Goal: Task Accomplishment & Management: Use online tool/utility

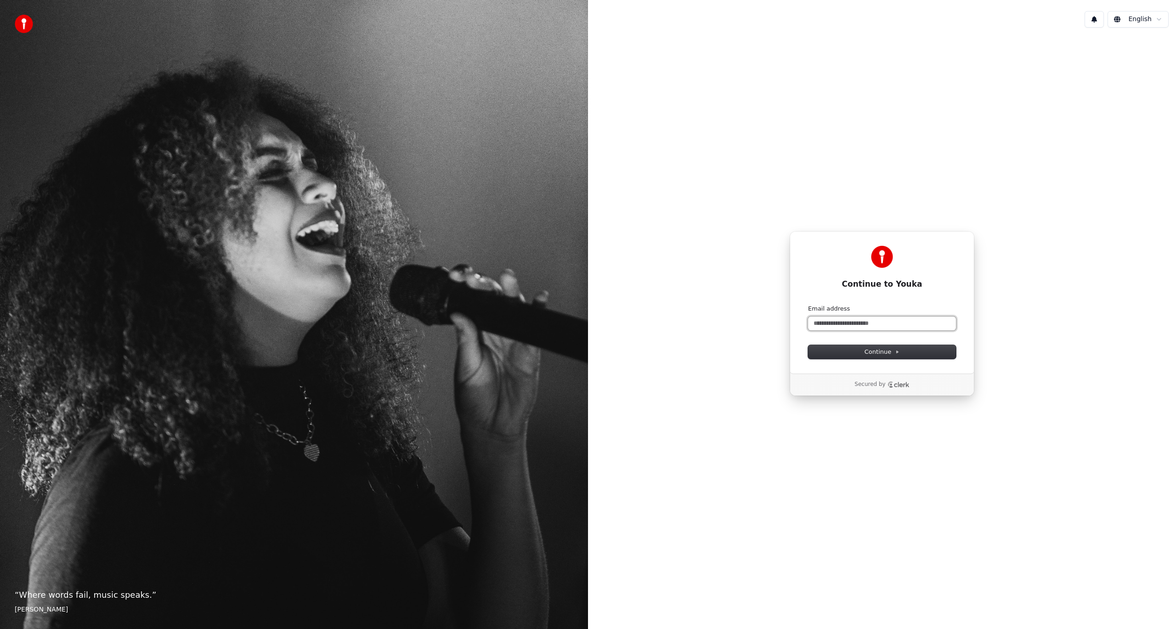
click at [855, 318] on input "Email address" at bounding box center [882, 324] width 148 height 14
click at [880, 353] on span "Continue" at bounding box center [882, 352] width 35 height 8
type input "**********"
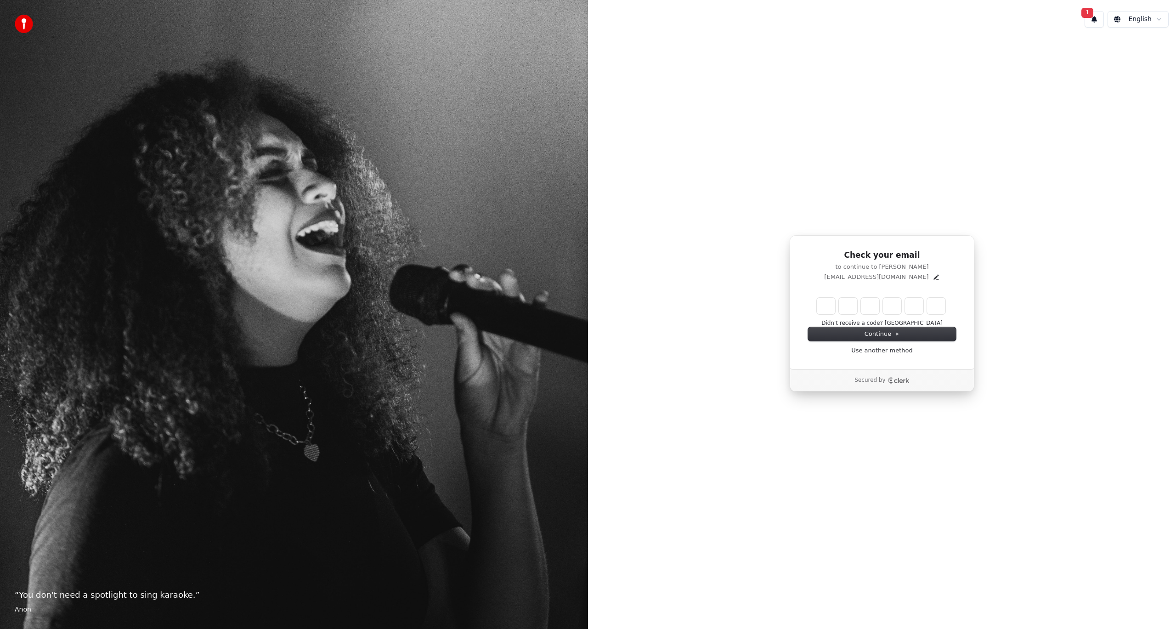
type input "******"
type input "*"
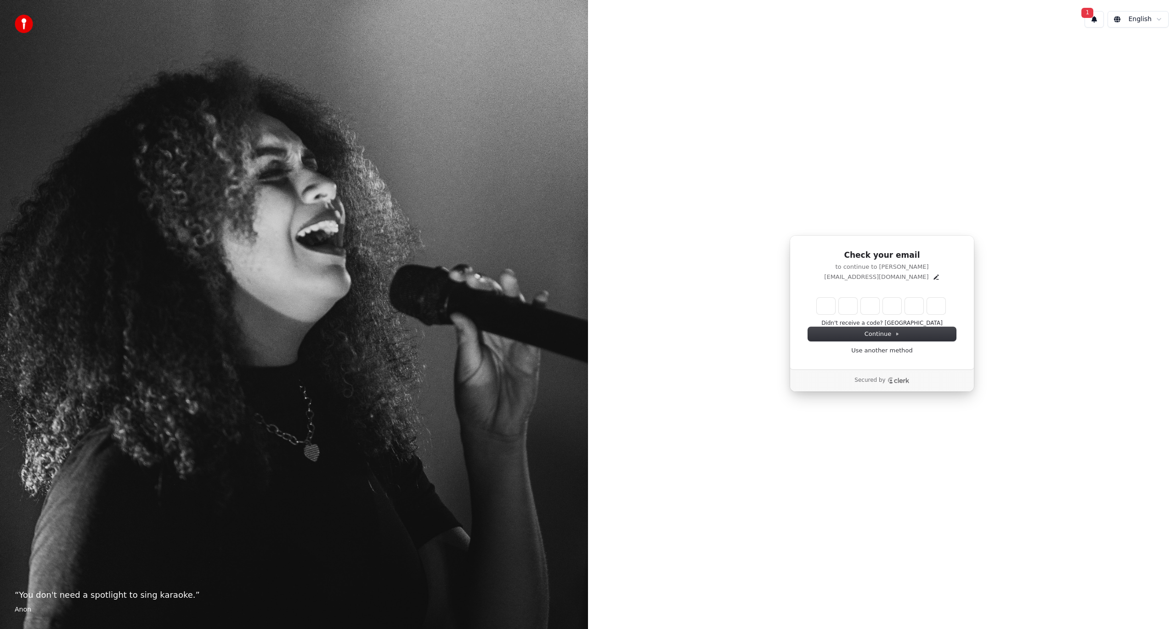
type input "*"
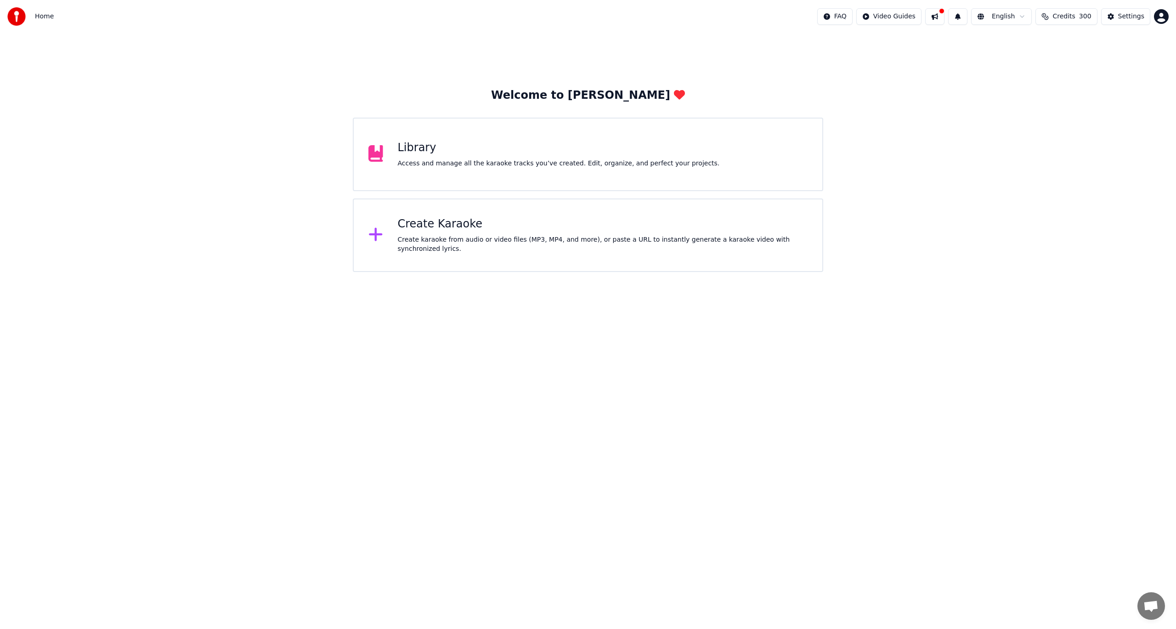
click at [1071, 18] on span "Credits" at bounding box center [1064, 16] width 23 height 9
click at [441, 237] on div "Create Karaoke Create karaoke from audio or video files (MP3, MP4, and more), o…" at bounding box center [603, 235] width 410 height 37
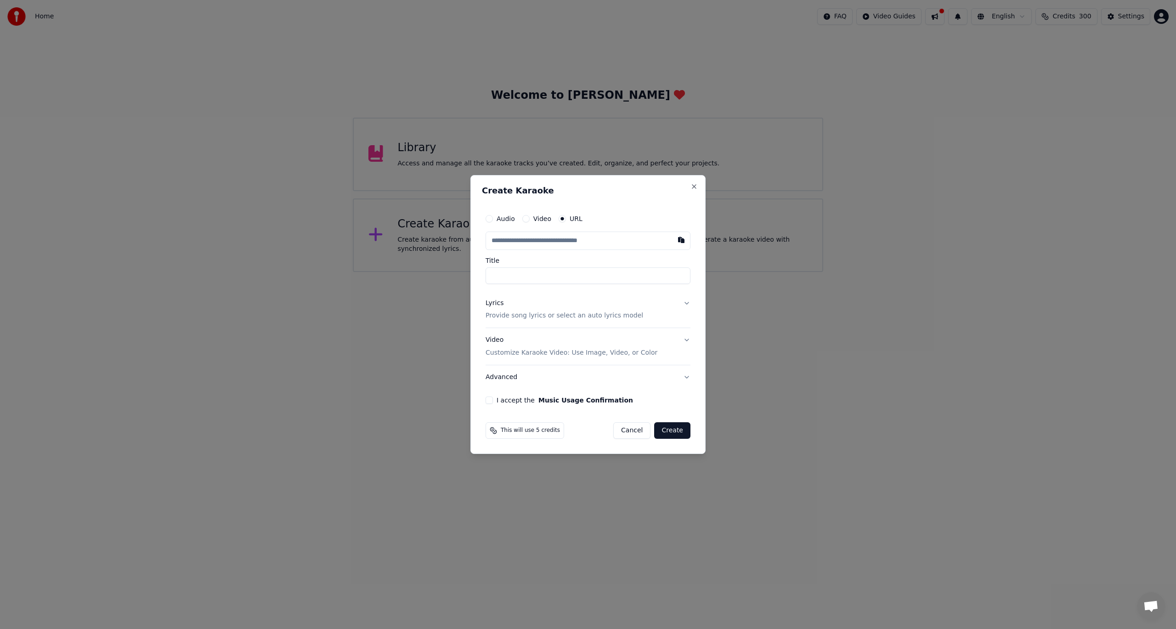
paste input "**********"
type input "**********"
click at [689, 302] on button "Lyrics Provide song lyrics or select an auto lyrics model" at bounding box center [588, 309] width 205 height 37
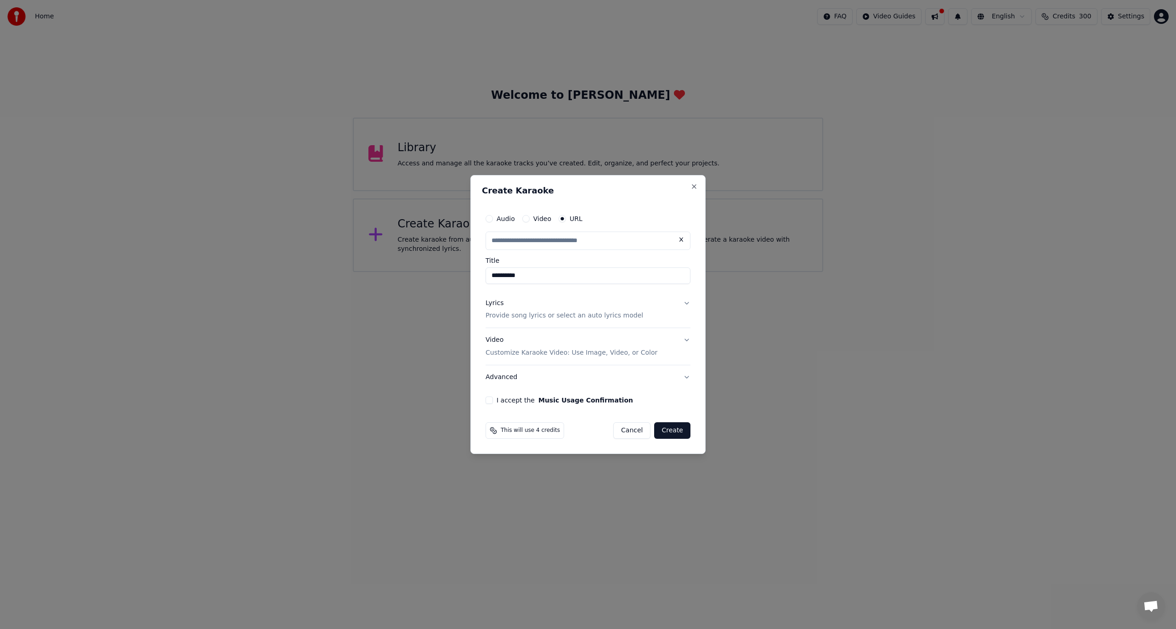
type input "**********"
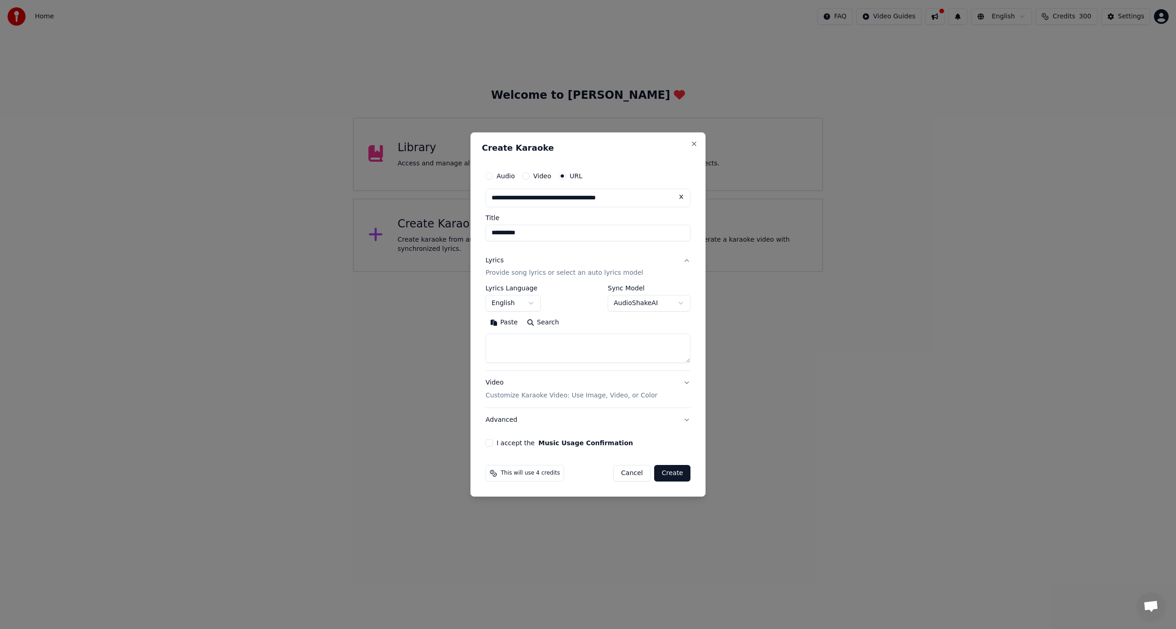
click at [542, 325] on button "Search" at bounding box center [542, 323] width 41 height 15
click at [560, 350] on textarea at bounding box center [588, 348] width 205 height 29
click at [573, 274] on p "Provide song lyrics or select an auto lyrics model" at bounding box center [565, 273] width 158 height 9
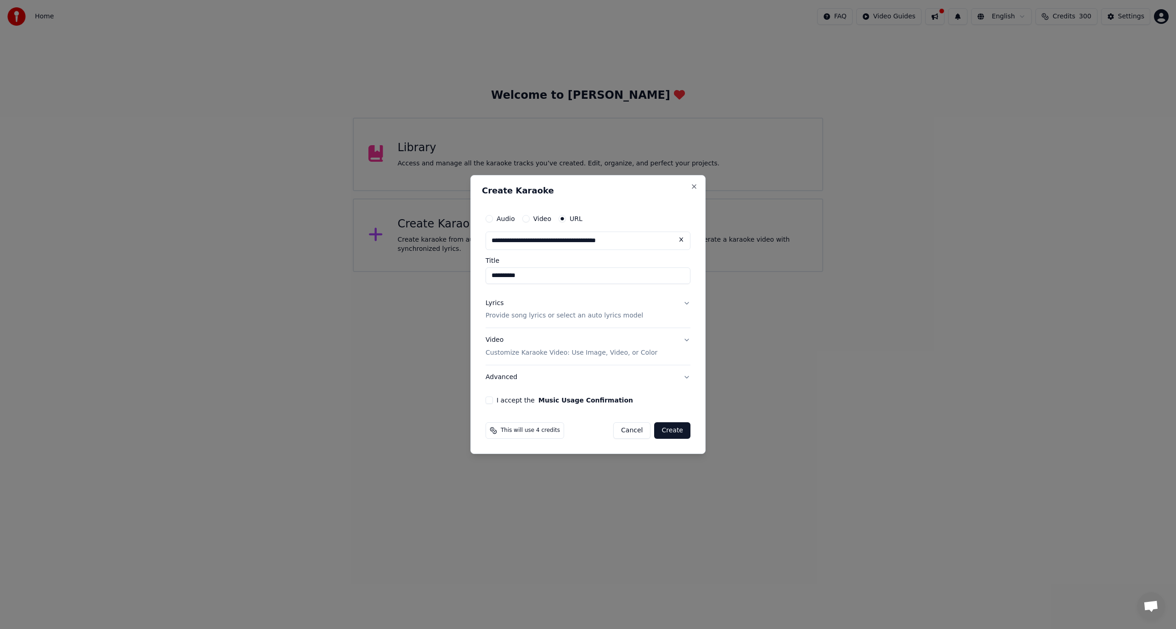
click at [570, 313] on p "Provide song lyrics or select an auto lyrics model" at bounding box center [565, 316] width 158 height 9
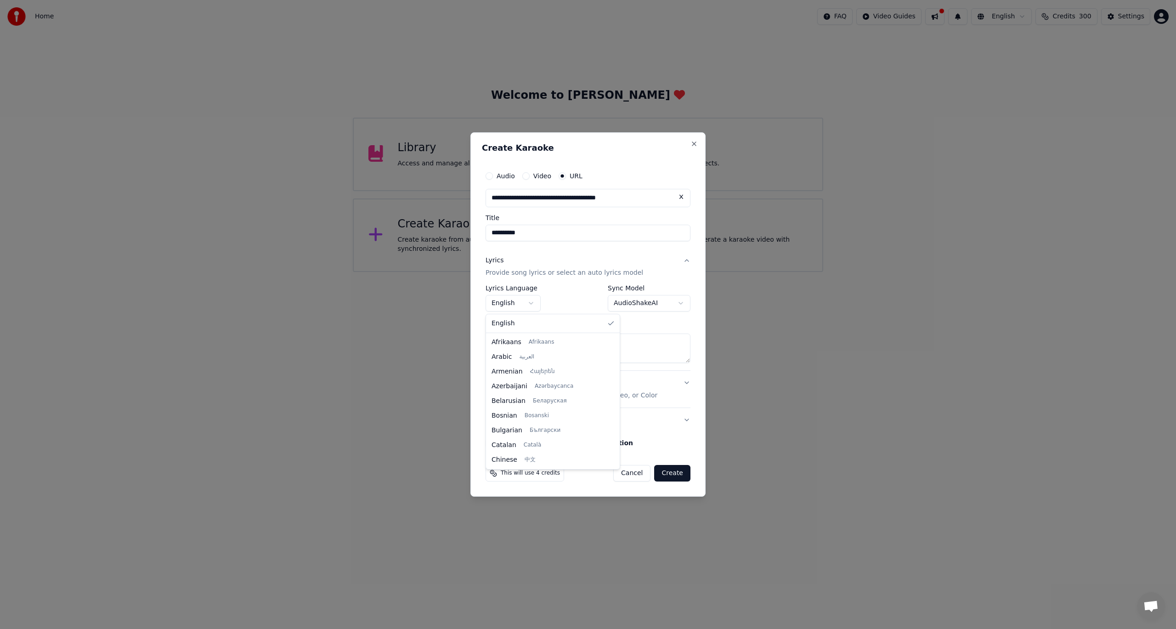
click at [517, 272] on body "**********" at bounding box center [588, 136] width 1176 height 272
click at [516, 272] on body "**********" at bounding box center [588, 136] width 1176 height 272
click at [620, 272] on body "**********" at bounding box center [588, 136] width 1176 height 272
click at [846, 308] on div at bounding box center [588, 314] width 1176 height 629
click at [685, 385] on button "Video Customize Karaoke Video: Use Image, Video, or Color" at bounding box center [588, 389] width 205 height 37
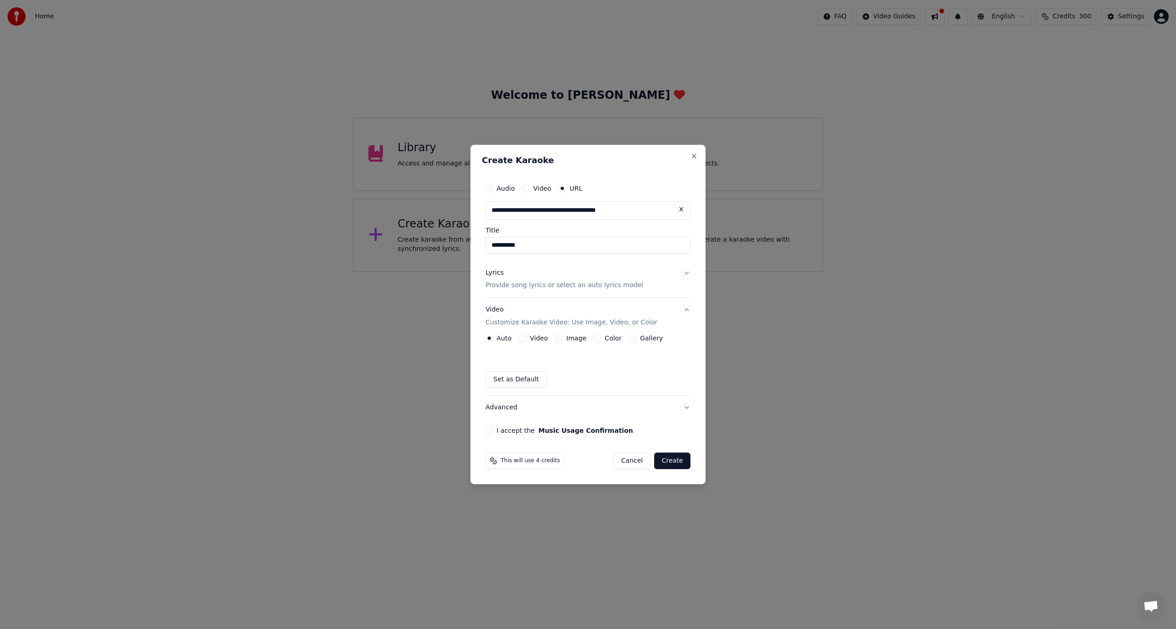
click at [687, 407] on button "Advanced" at bounding box center [588, 408] width 205 height 24
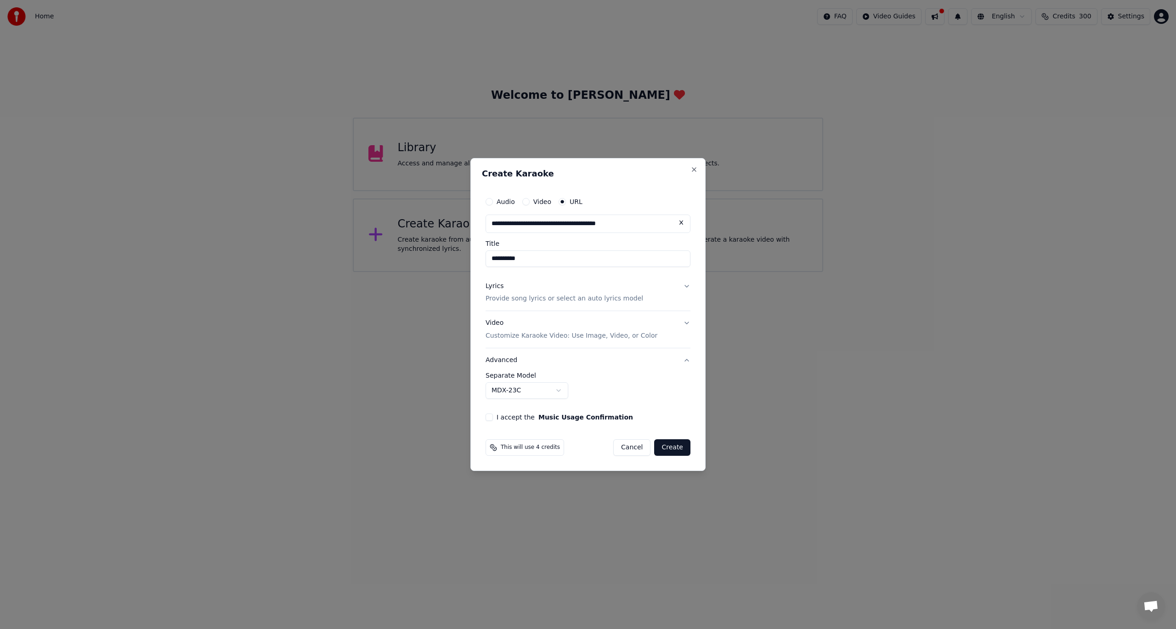
click at [535, 272] on body "**********" at bounding box center [588, 136] width 1176 height 272
click at [599, 272] on body "**********" at bounding box center [588, 136] width 1176 height 272
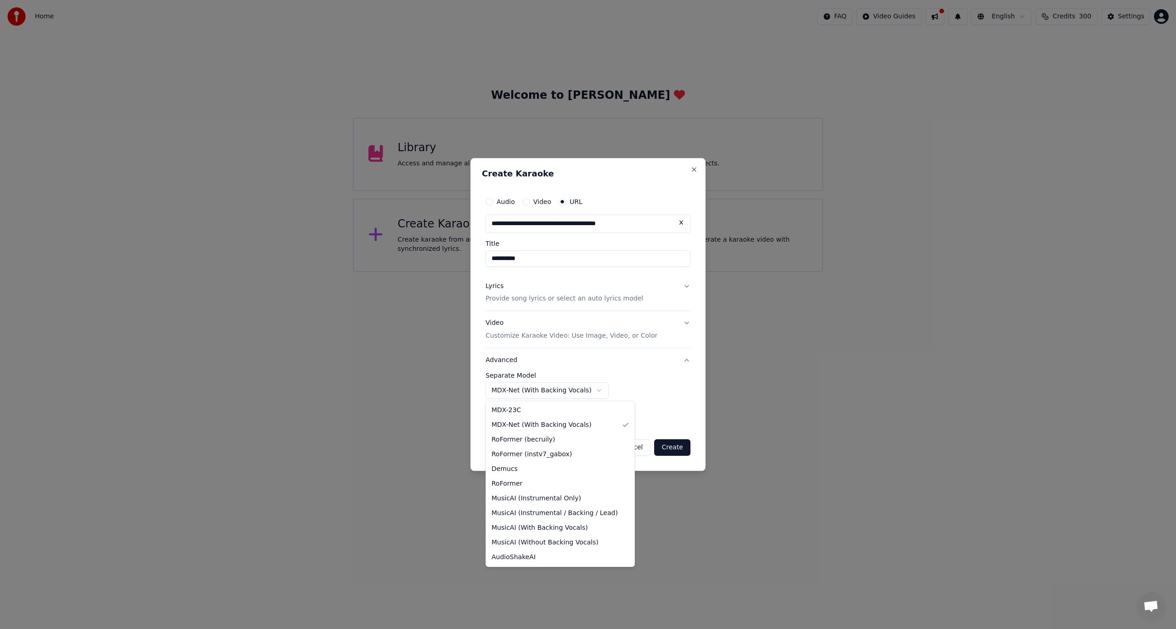
click at [524, 272] on body "**********" at bounding box center [588, 136] width 1176 height 272
select select "**********"
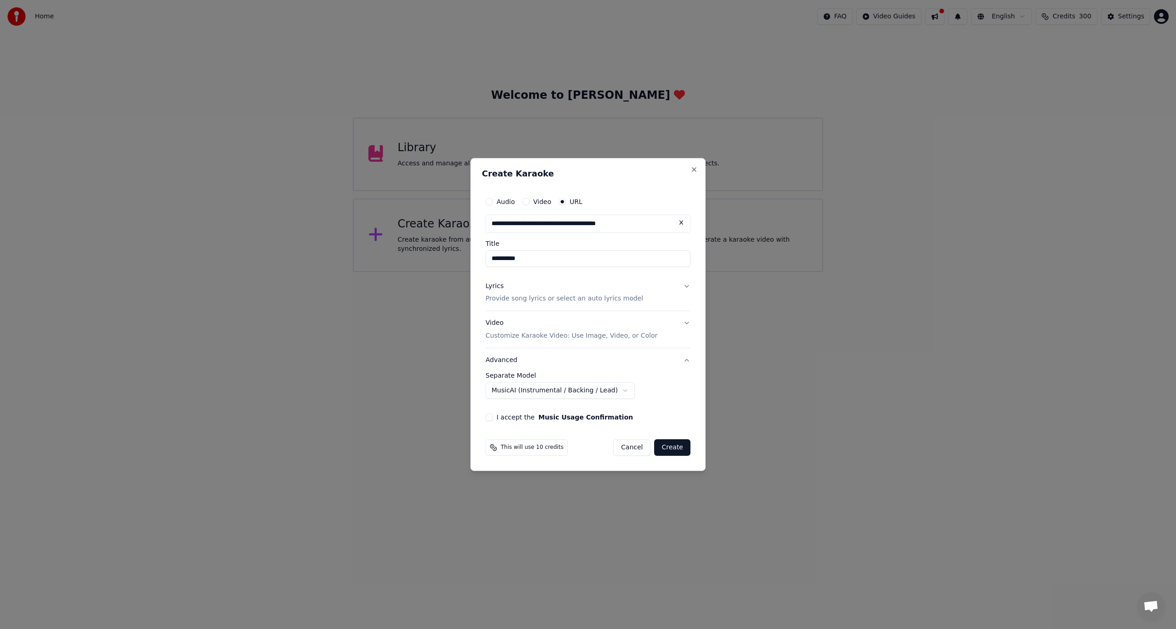
click at [685, 288] on button "Lyrics Provide song lyrics or select an auto lyrics model" at bounding box center [588, 292] width 205 height 37
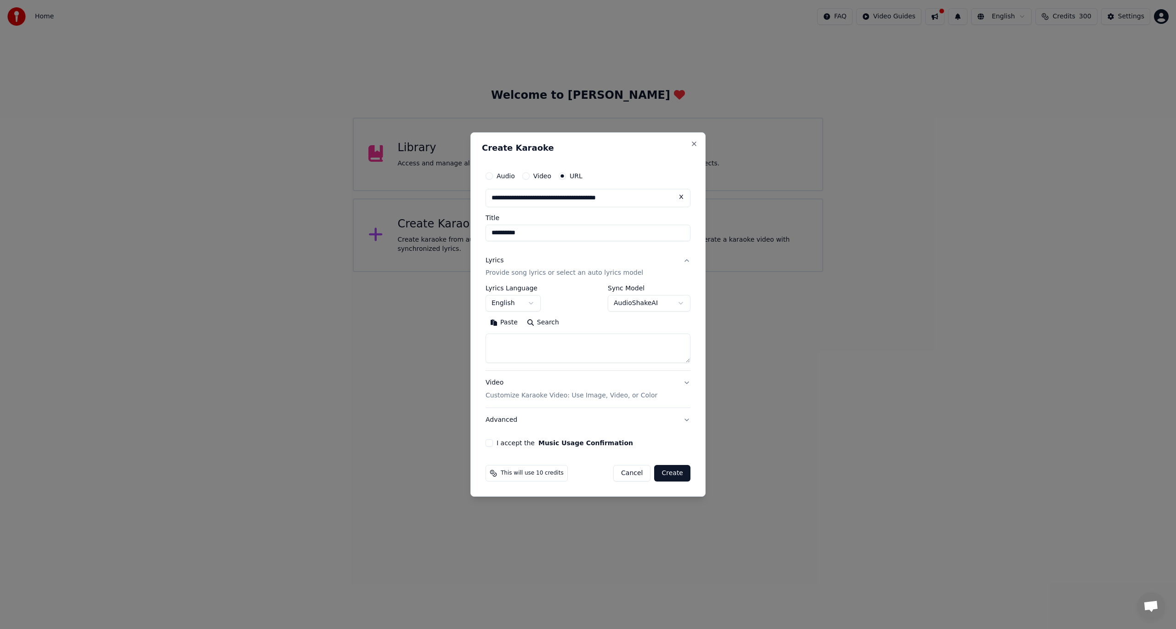
click at [524, 337] on textarea at bounding box center [588, 348] width 205 height 29
click at [549, 322] on button "Search" at bounding box center [542, 323] width 41 height 15
click at [548, 346] on textarea at bounding box center [588, 348] width 205 height 29
click at [503, 319] on button "Paste" at bounding box center [504, 323] width 37 height 15
type textarea "**********"
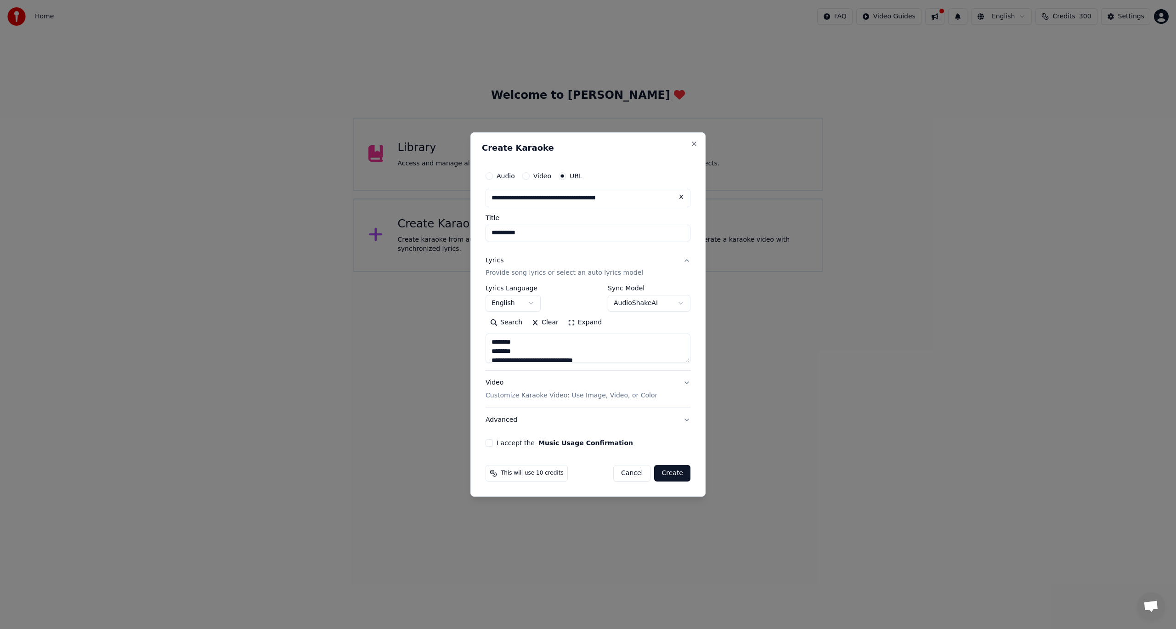
click at [489, 443] on button "I accept the Music Usage Confirmation" at bounding box center [489, 442] width 7 height 7
click at [665, 272] on body "**********" at bounding box center [588, 136] width 1176 height 272
select select "**********"
click at [663, 272] on body "**********" at bounding box center [588, 136] width 1176 height 272
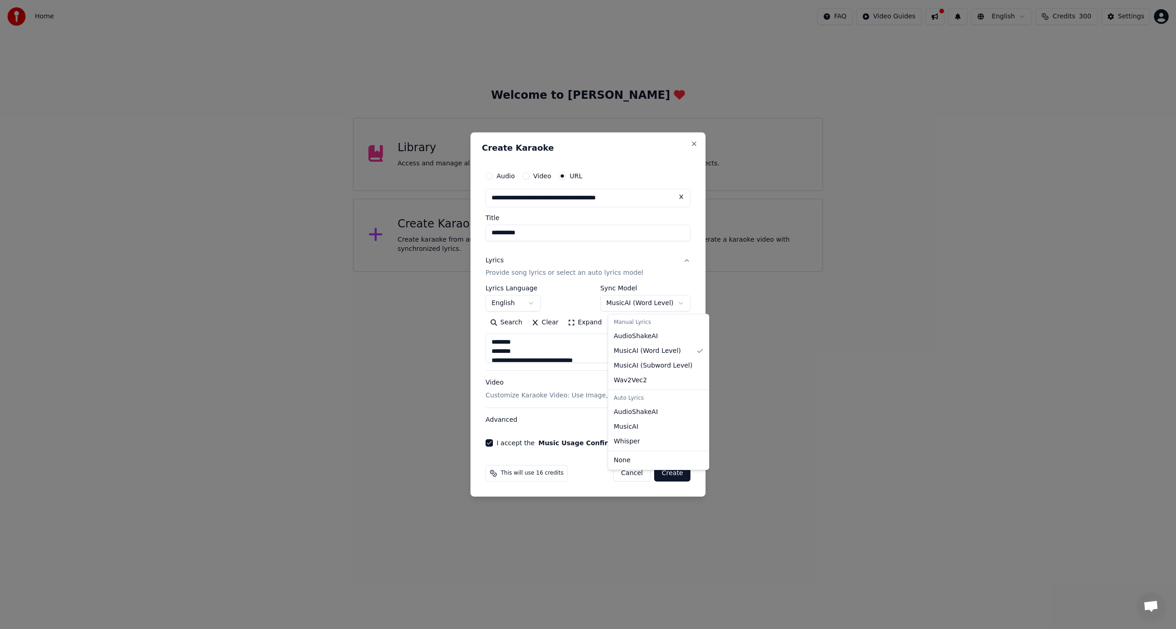
click at [675, 272] on body "**********" at bounding box center [588, 136] width 1176 height 272
click at [654, 272] on body "**********" at bounding box center [588, 136] width 1176 height 272
click at [662, 272] on body "**********" at bounding box center [588, 136] width 1176 height 272
click at [682, 474] on button "Create" at bounding box center [672, 473] width 36 height 17
type textarea "**********"
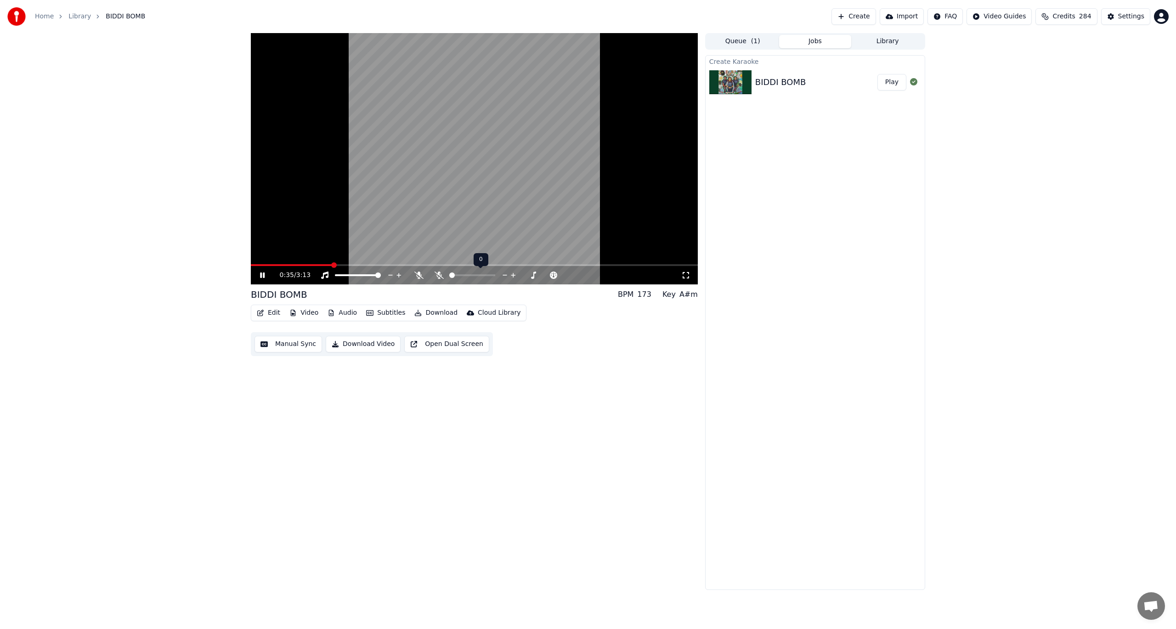
click at [450, 277] on span at bounding box center [452, 275] width 6 height 6
click at [495, 274] on span at bounding box center [472, 275] width 46 height 2
click at [418, 274] on icon at bounding box center [418, 275] width 9 height 7
click at [516, 277] on span at bounding box center [513, 275] width 6 height 6
drag, startPoint x: 507, startPoint y: 277, endPoint x: 501, endPoint y: 277, distance: 6.0
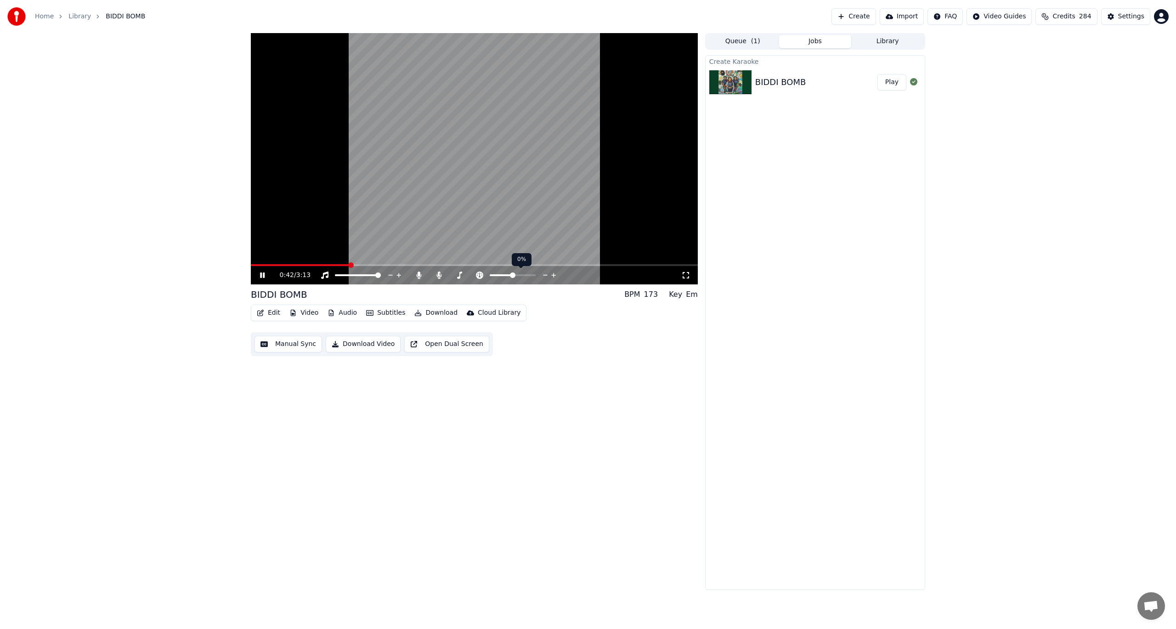
click at [501, 277] on div at bounding box center [521, 275] width 74 height 9
click at [513, 277] on span at bounding box center [513, 275] width 6 height 6
click at [493, 276] on span at bounding box center [481, 275] width 23 height 2
click at [261, 277] on icon at bounding box center [262, 275] width 5 height 6
click at [260, 274] on icon at bounding box center [263, 275] width 6 height 6
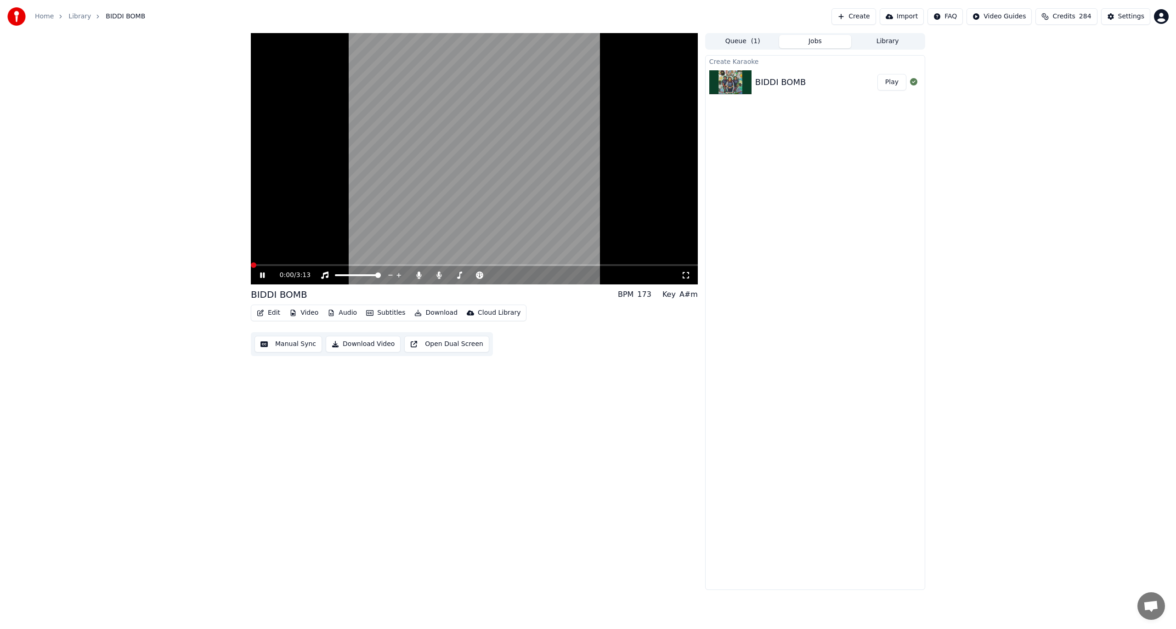
click at [251, 262] on span at bounding box center [254, 265] width 6 height 6
click at [420, 276] on icon at bounding box center [418, 275] width 5 height 7
click at [420, 276] on icon at bounding box center [418, 275] width 9 height 7
click at [262, 276] on icon at bounding box center [262, 275] width 5 height 6
click at [260, 279] on div "3:04 / 3:13" at bounding box center [475, 275] width 440 height 9
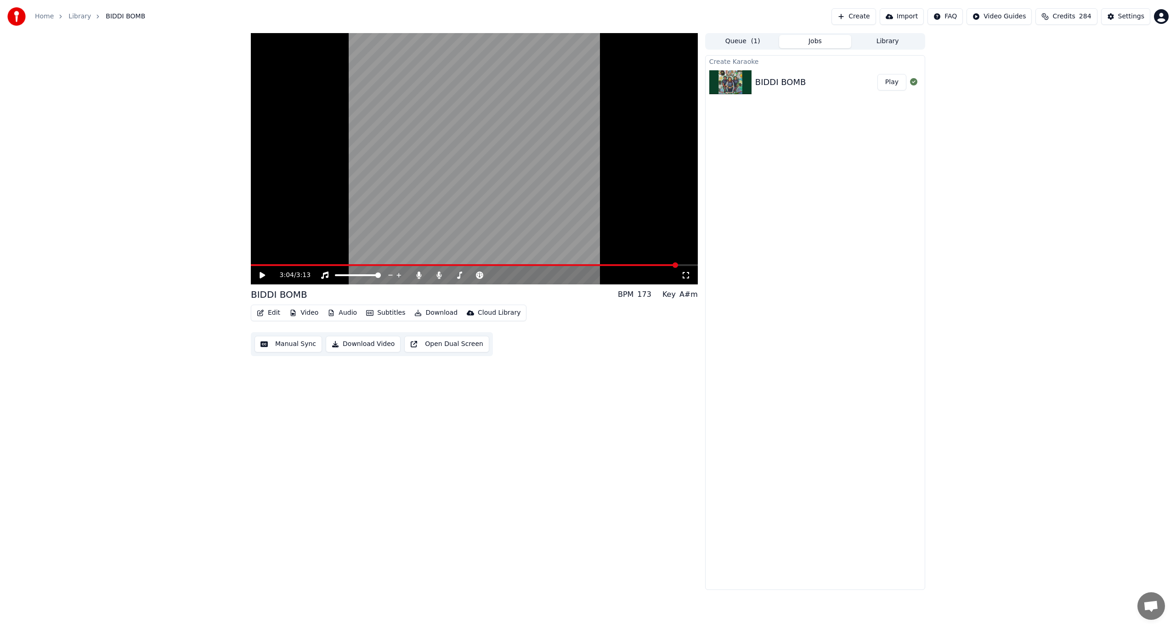
click at [539, 378] on div "3:04 / 3:13 BIDDI BOMB BPM 173 Key A#m Edit Video Audio Subtitles Download Clou…" at bounding box center [474, 311] width 447 height 557
click at [272, 312] on button "Edit" at bounding box center [268, 312] width 31 height 13
drag, startPoint x: 488, startPoint y: 461, endPoint x: 487, endPoint y: 456, distance: 4.6
click at [487, 461] on div "3:04 / 3:13 BIDDI BOMB BPM 173 Key A#m Edit Video Audio Subtitles Download Clou…" at bounding box center [474, 311] width 447 height 557
click at [264, 276] on icon at bounding box center [263, 275] width 6 height 6
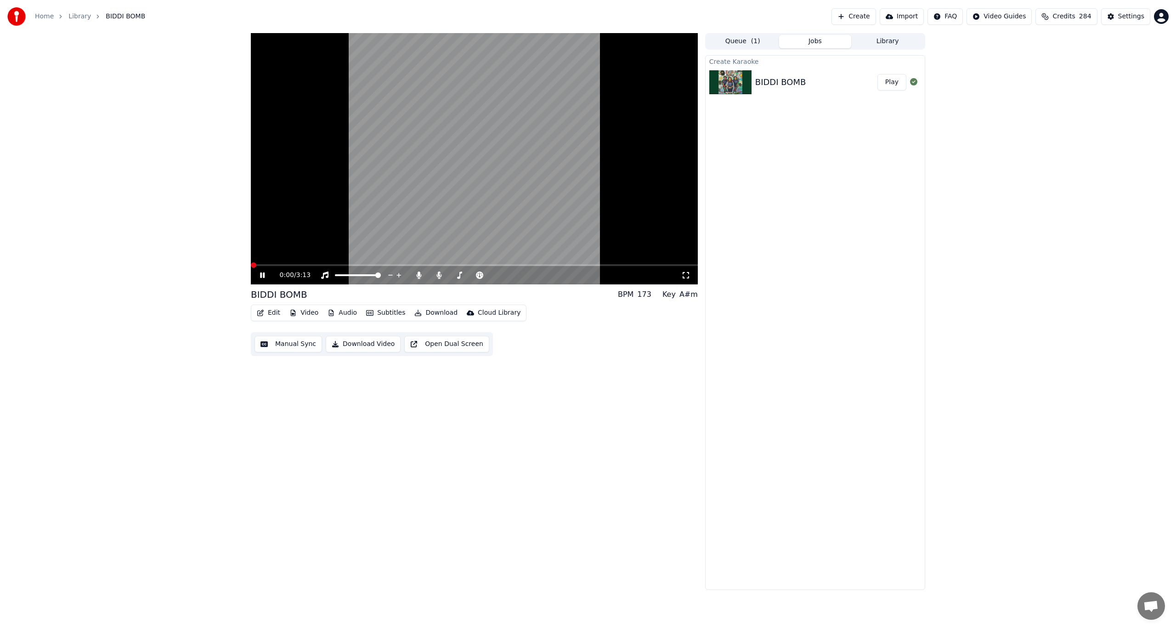
click at [251, 262] on span at bounding box center [254, 265] width 6 height 6
drag, startPoint x: 263, startPoint y: 276, endPoint x: 274, endPoint y: 270, distance: 13.2
click at [264, 278] on icon at bounding box center [269, 275] width 22 height 7
click at [312, 311] on button "Video" at bounding box center [304, 312] width 36 height 13
click at [328, 409] on div "Change Background" at bounding box center [335, 410] width 65 height 9
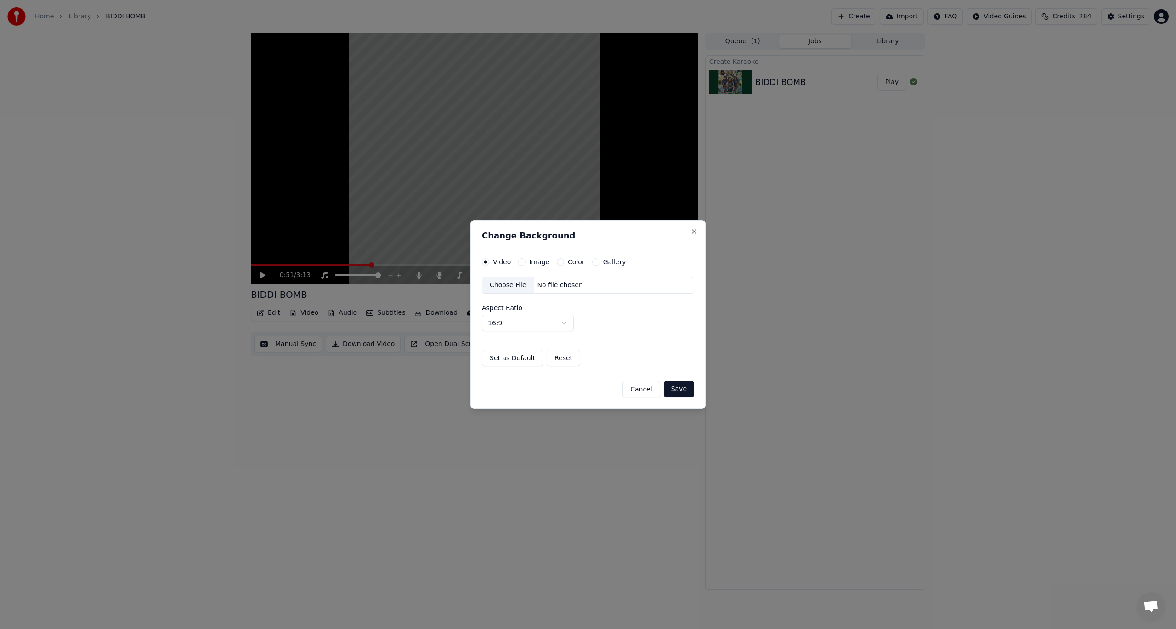
click at [532, 260] on label "Image" at bounding box center [539, 262] width 20 height 6
click at [526, 260] on button "Image" at bounding box center [521, 261] width 7 height 7
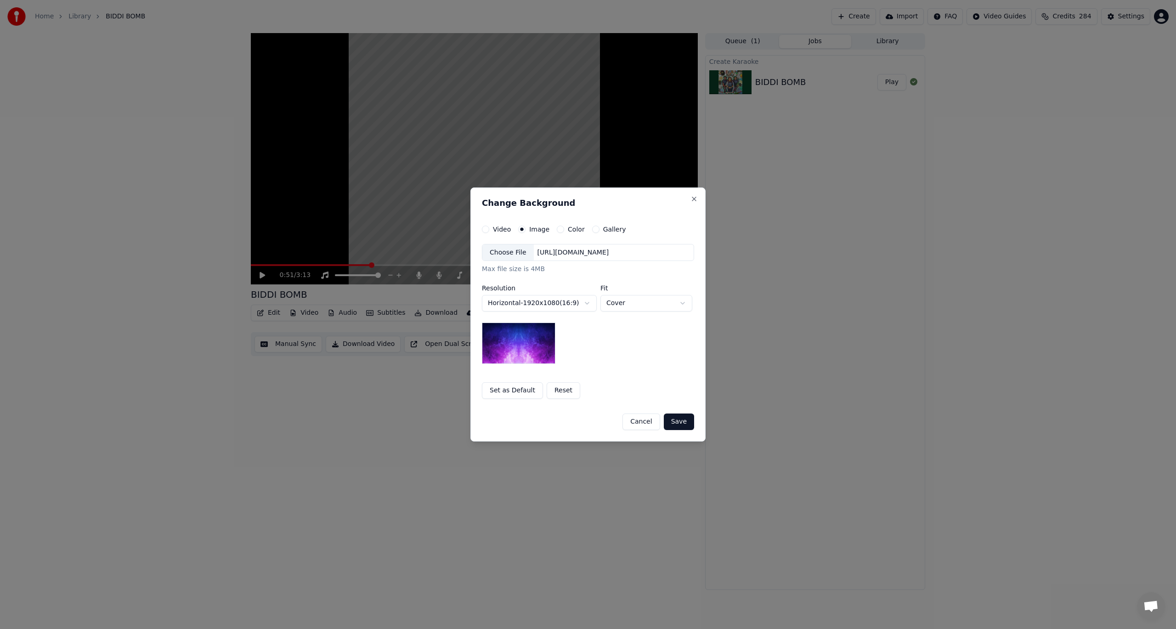
click at [568, 228] on label "Color" at bounding box center [576, 229] width 17 height 6
click at [564, 228] on button "Color" at bounding box center [560, 229] width 7 height 7
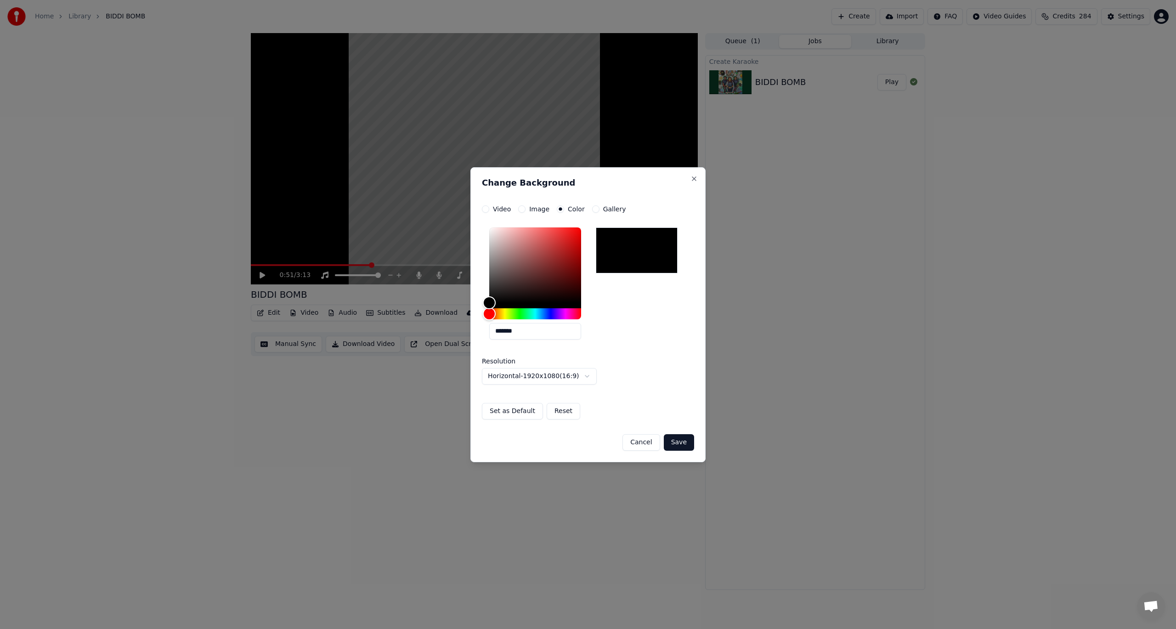
click at [532, 212] on label "Image" at bounding box center [539, 209] width 20 height 6
click at [526, 213] on button "Image" at bounding box center [521, 208] width 7 height 7
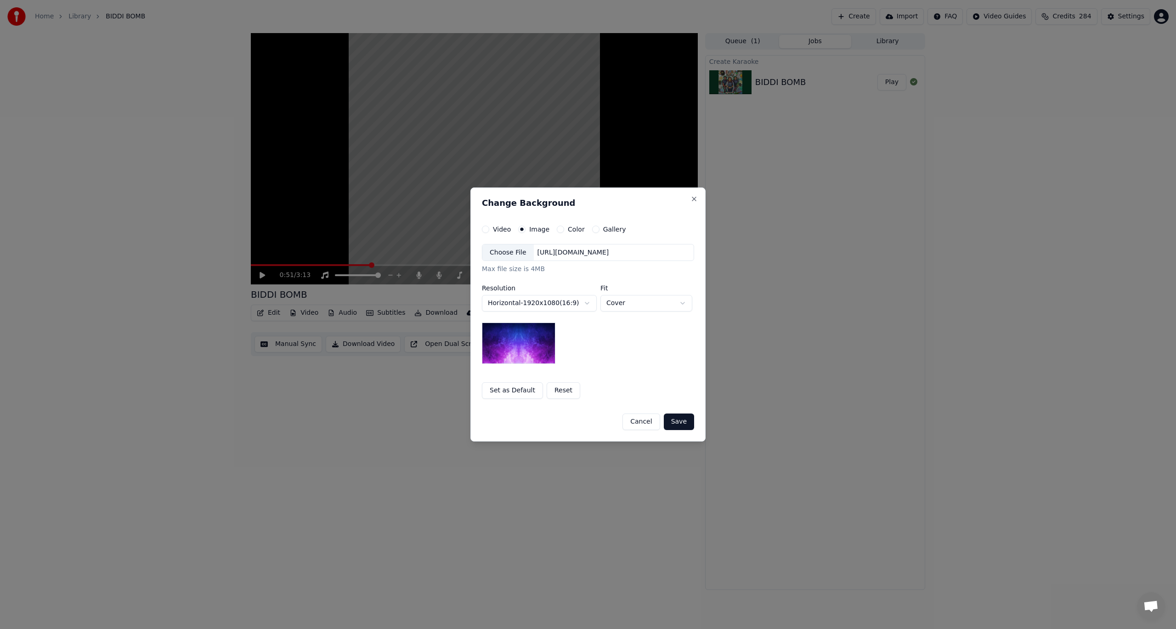
click at [530, 306] on body "**********" at bounding box center [588, 314] width 1176 height 629
click at [528, 299] on body "**********" at bounding box center [588, 314] width 1176 height 629
click at [604, 301] on body "**********" at bounding box center [588, 314] width 1176 height 629
click at [613, 302] on body "**********" at bounding box center [588, 314] width 1176 height 629
click at [564, 231] on div "Color" at bounding box center [571, 229] width 28 height 7
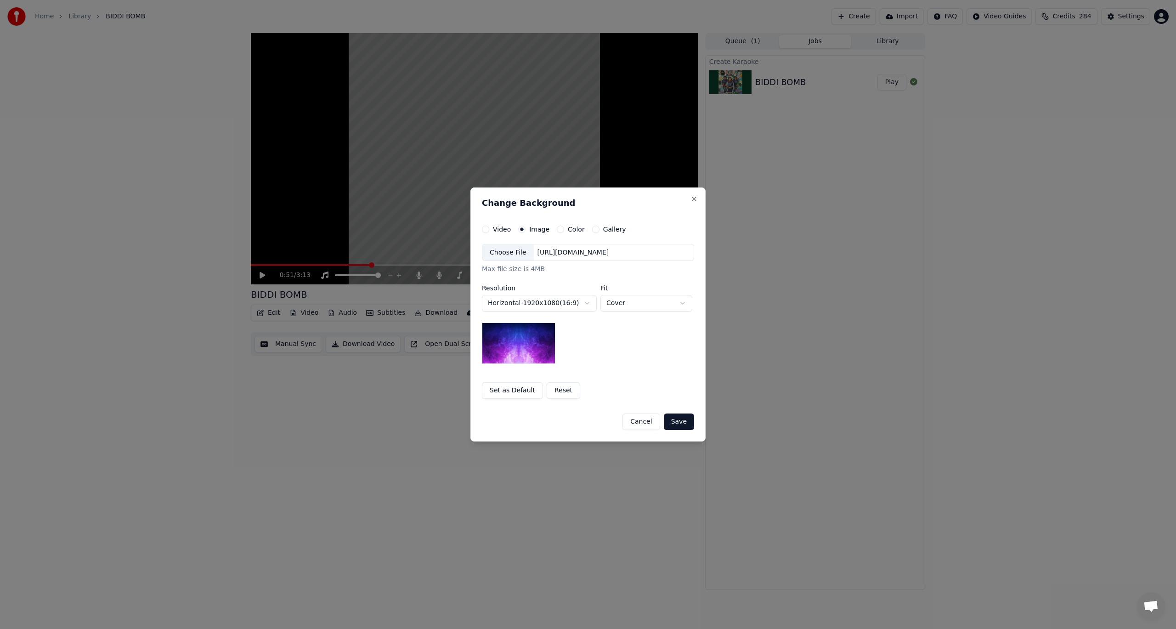
click at [558, 230] on button "Color" at bounding box center [560, 229] width 7 height 7
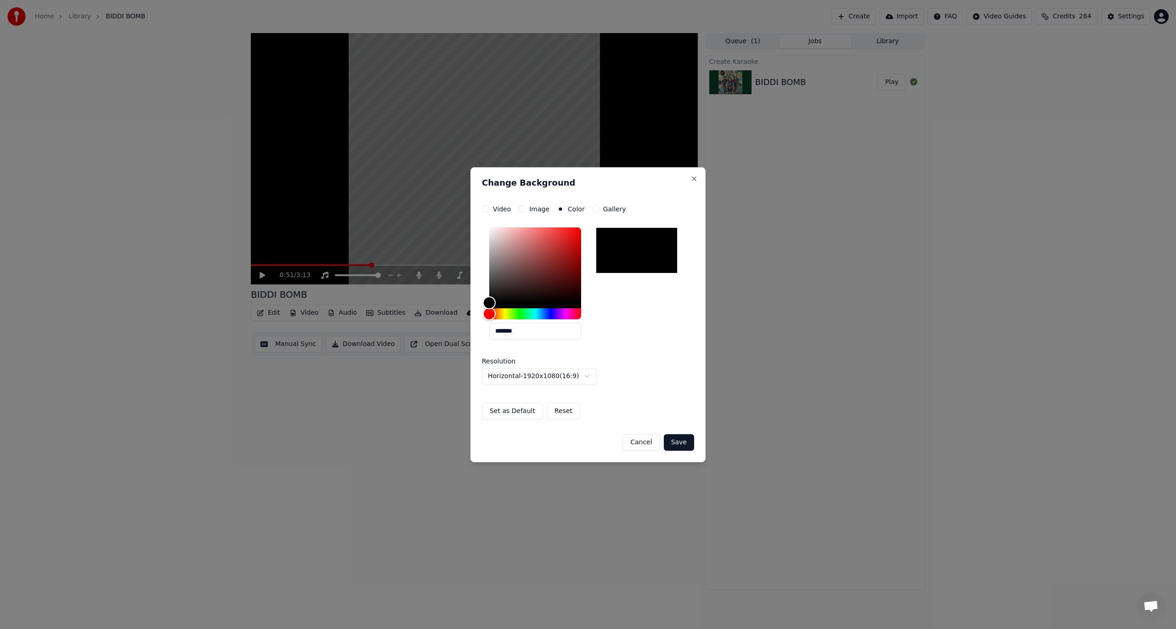
click at [520, 414] on button "Set as Default" at bounding box center [512, 411] width 61 height 17
click at [686, 443] on button "Save" at bounding box center [679, 442] width 30 height 17
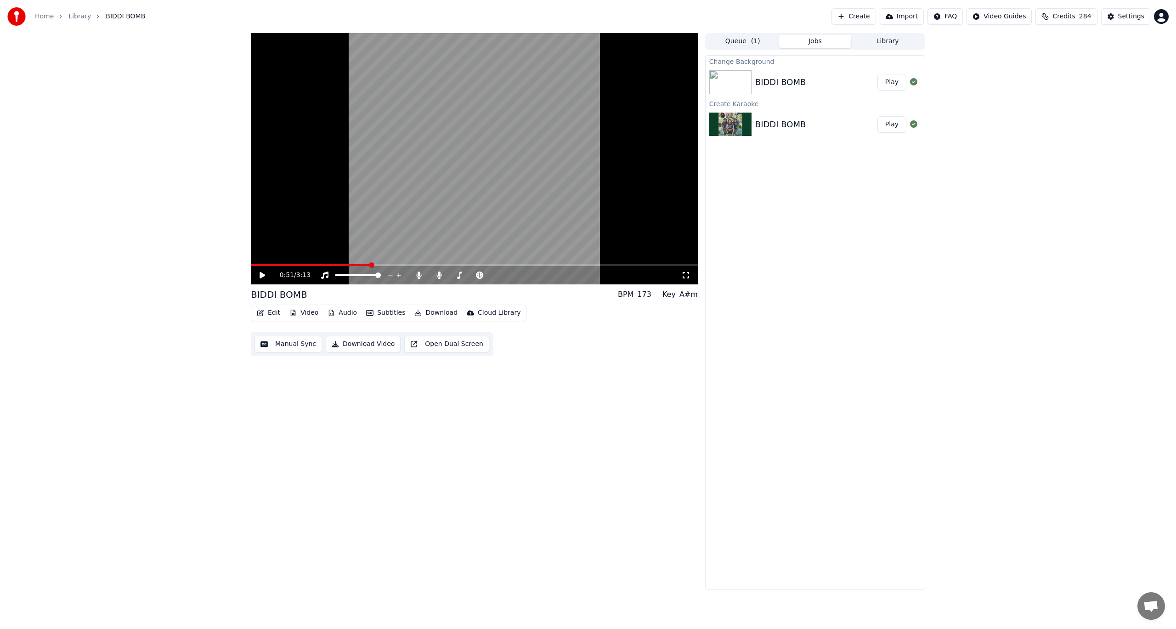
click at [894, 83] on button "Play" at bounding box center [892, 82] width 29 height 17
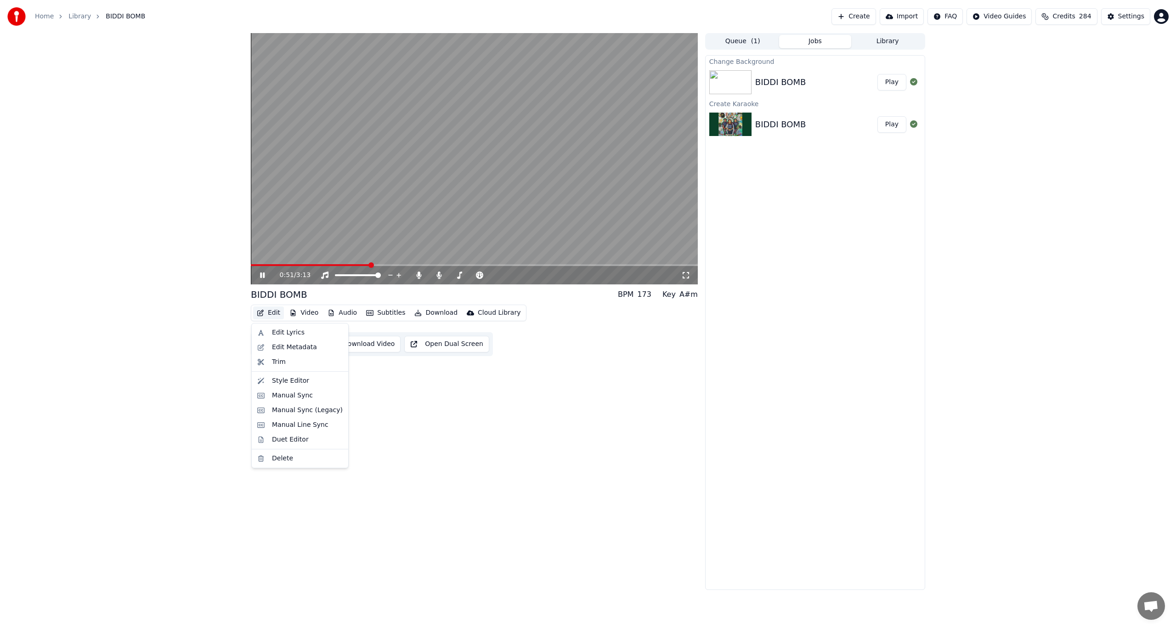
click at [268, 319] on button "Edit" at bounding box center [268, 312] width 31 height 13
click at [295, 437] on div "Duet Editor" at bounding box center [290, 439] width 37 height 9
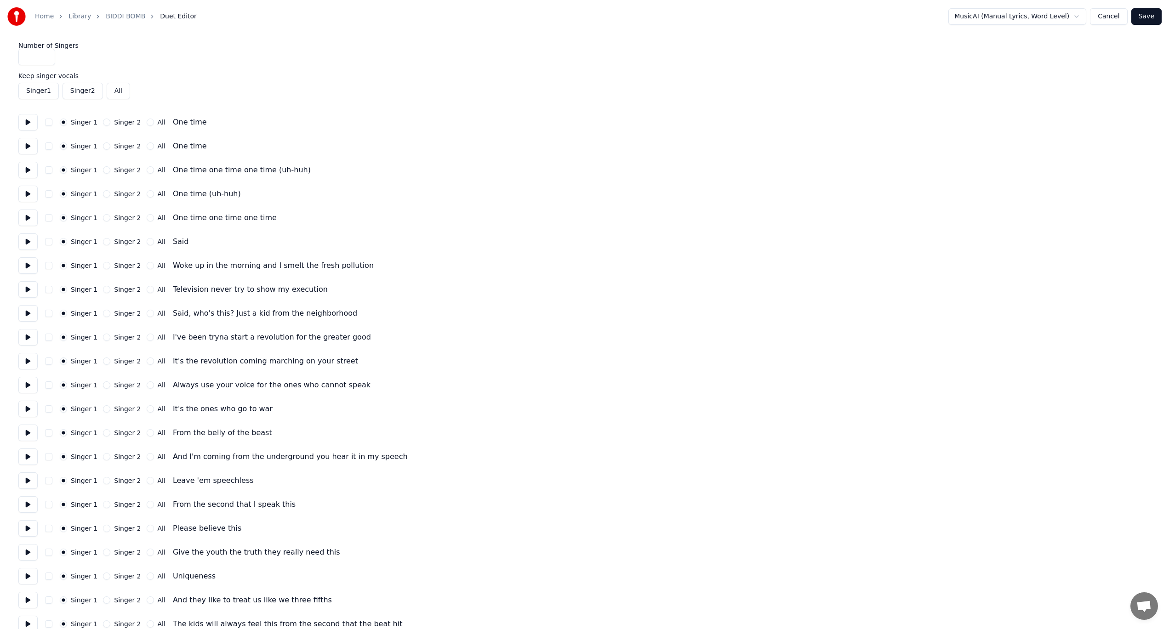
click at [28, 121] on button at bounding box center [27, 122] width 19 height 17
click at [25, 150] on button at bounding box center [27, 146] width 19 height 17
click at [27, 170] on button at bounding box center [27, 170] width 19 height 17
click at [28, 193] on button at bounding box center [27, 194] width 19 height 17
click at [25, 221] on button at bounding box center [27, 218] width 19 height 17
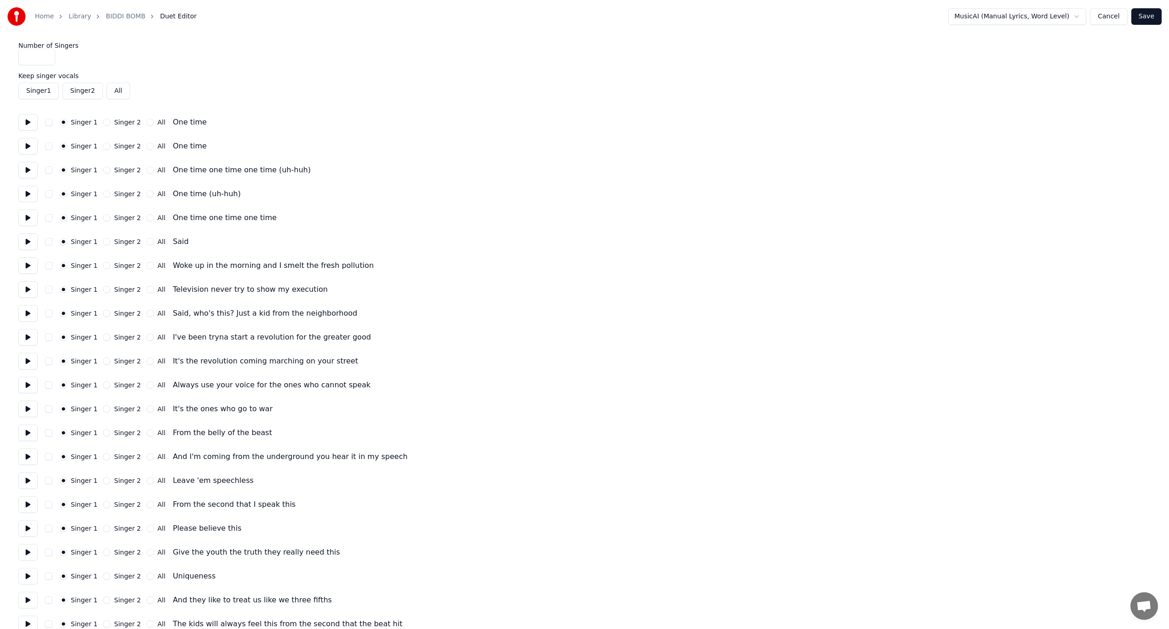
click at [31, 243] on button at bounding box center [27, 241] width 19 height 17
click at [104, 239] on button "Singer 2" at bounding box center [106, 241] width 7 height 7
click at [29, 262] on button at bounding box center [27, 265] width 19 height 17
click at [103, 266] on button "Singer 2" at bounding box center [106, 265] width 7 height 7
click at [321, 266] on div "Woke up in the morning and I smelt the fresh pollution" at bounding box center [273, 265] width 201 height 11
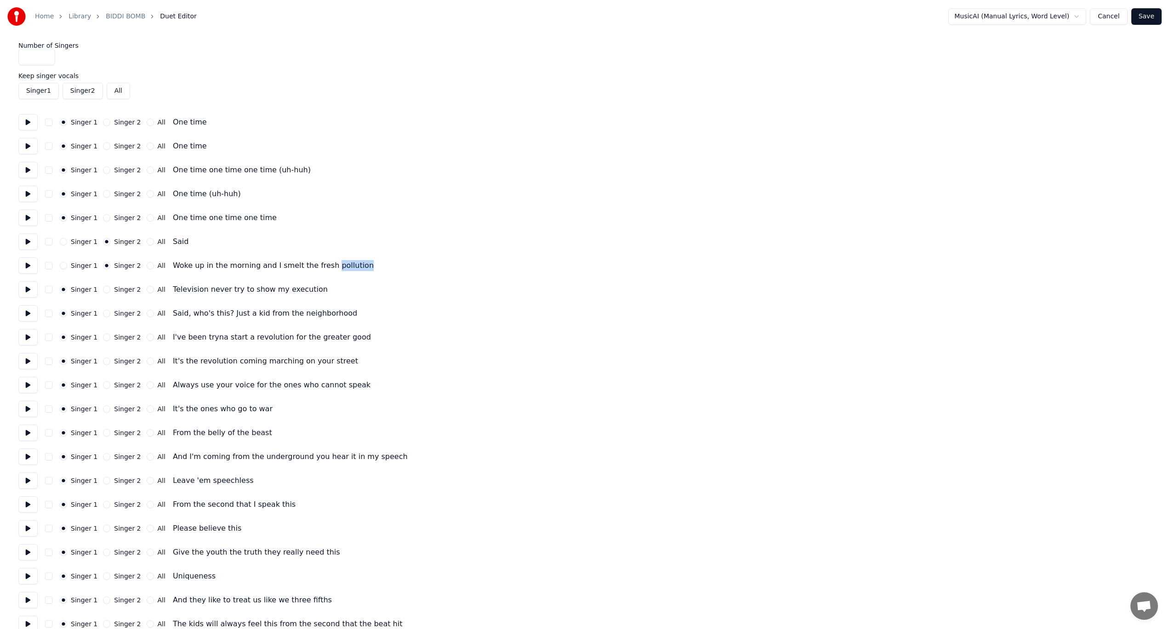
click at [321, 266] on div "Woke up in the morning and I smelt the fresh pollution" at bounding box center [273, 265] width 201 height 11
click at [508, 319] on div "Singer 1 Singer 2 All Said, who's this? Just a kid from the neighborhood" at bounding box center [584, 313] width 1132 height 17
click at [313, 267] on div "Woke up in the morning and I smelt the fresh pollution" at bounding box center [273, 265] width 201 height 11
drag, startPoint x: 316, startPoint y: 266, endPoint x: 351, endPoint y: 265, distance: 34.9
click at [351, 265] on div "Singer 1 Singer 2 All Woke up in the morning and I smelt the fresh pollution" at bounding box center [584, 265] width 1132 height 17
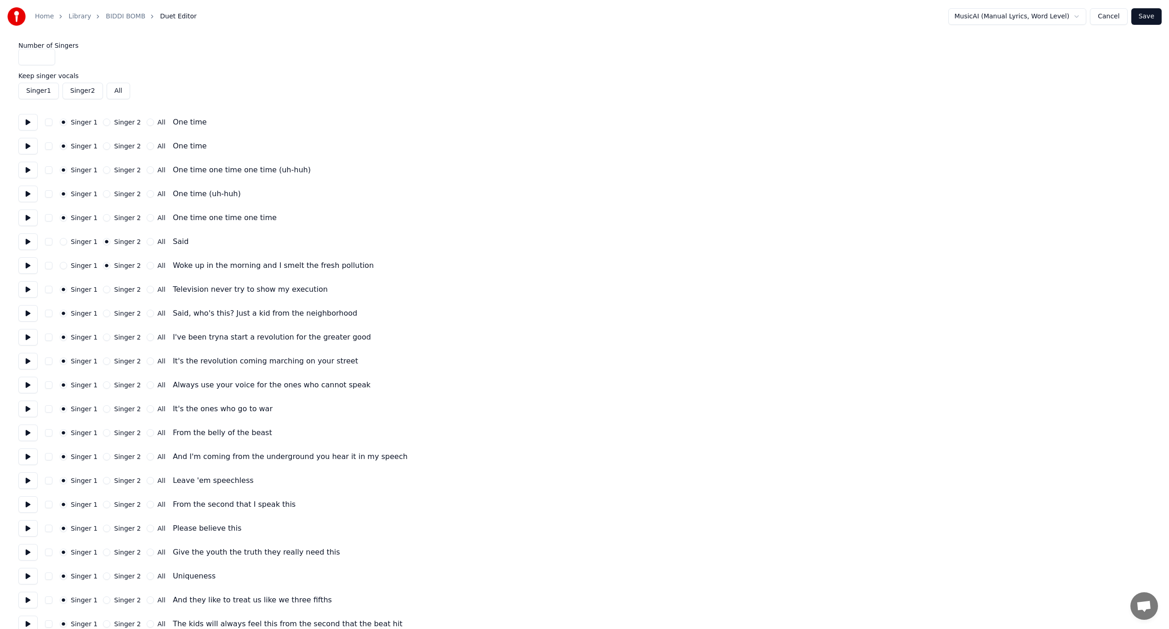
click at [31, 289] on button at bounding box center [27, 289] width 19 height 17
click at [104, 289] on button "Singer 2" at bounding box center [106, 289] width 7 height 7
click at [29, 315] on button at bounding box center [27, 313] width 19 height 17
click at [29, 340] on button at bounding box center [27, 337] width 19 height 17
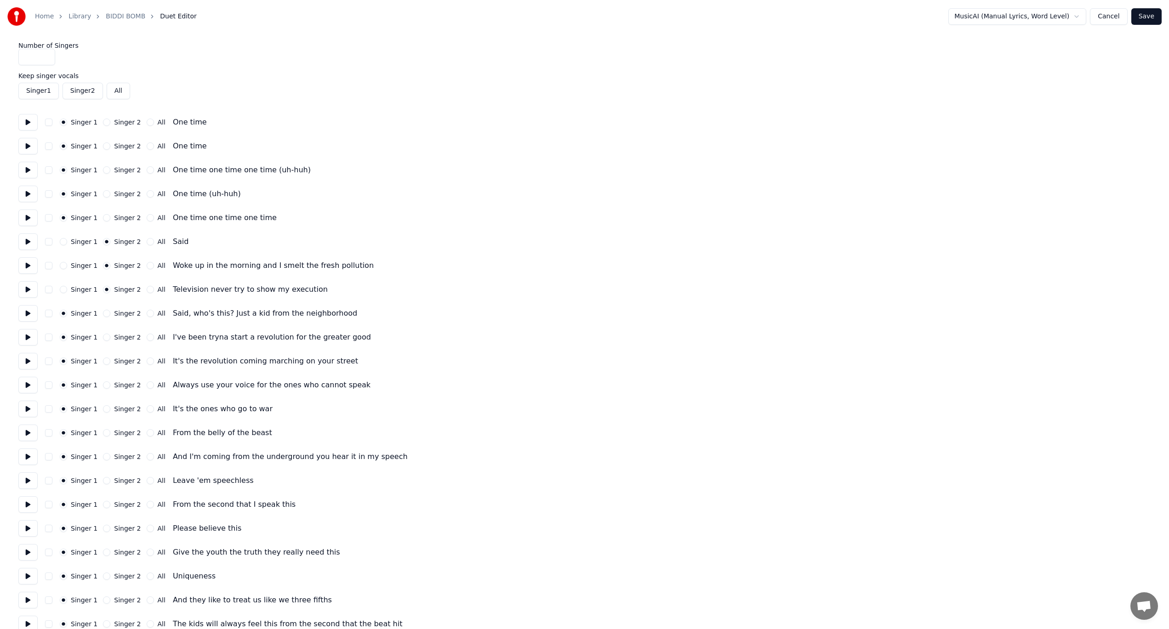
click at [28, 363] on button at bounding box center [27, 361] width 19 height 17
click at [104, 360] on button "Singer 2" at bounding box center [106, 361] width 7 height 7
click at [24, 387] on button at bounding box center [27, 385] width 19 height 17
click at [105, 384] on button "Singer 2" at bounding box center [106, 384] width 7 height 7
click at [27, 409] on button at bounding box center [27, 409] width 19 height 17
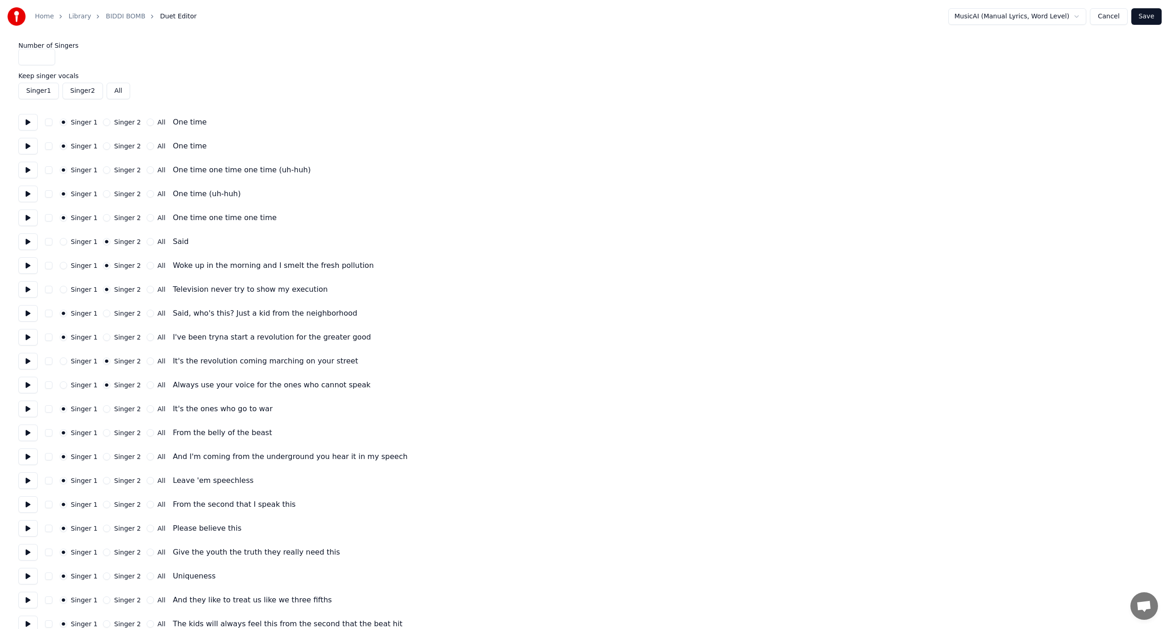
click at [24, 435] on button at bounding box center [27, 433] width 19 height 17
click at [28, 459] on button at bounding box center [27, 456] width 19 height 17
click at [22, 483] on button at bounding box center [27, 480] width 19 height 17
click at [33, 503] on button at bounding box center [27, 504] width 19 height 17
click at [103, 481] on button "Singer 2" at bounding box center [106, 480] width 7 height 7
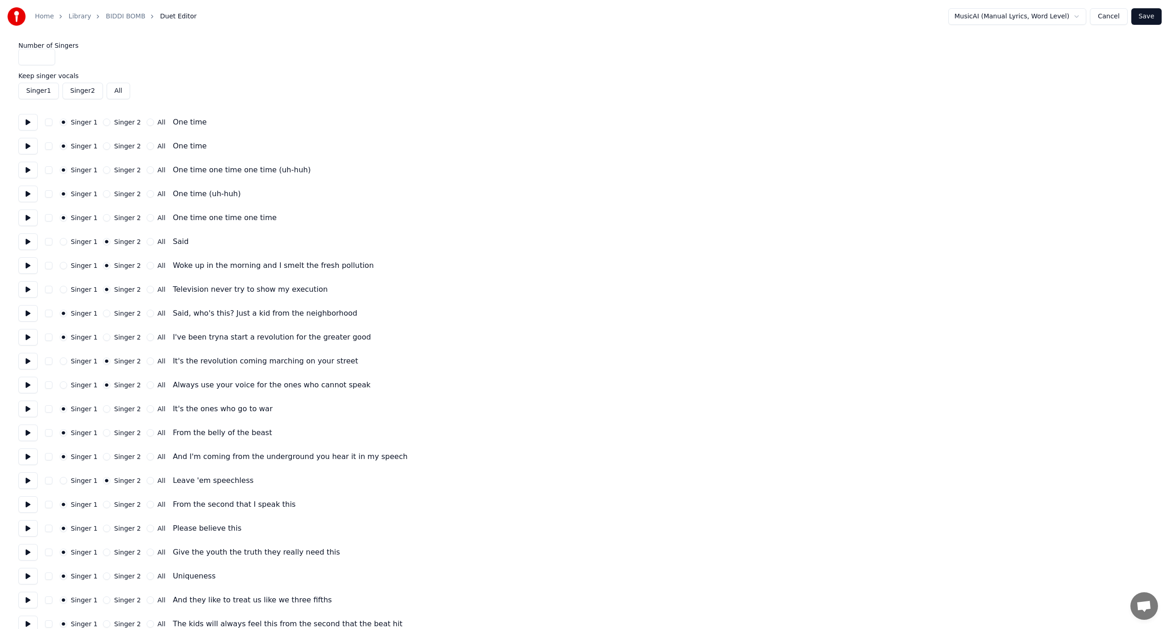
click at [27, 525] on button at bounding box center [27, 528] width 19 height 17
click at [103, 530] on button "Singer 2" at bounding box center [106, 528] width 7 height 7
click at [28, 554] on button at bounding box center [27, 552] width 19 height 17
click at [28, 578] on button at bounding box center [27, 576] width 19 height 17
click at [103, 576] on button "Singer 2" at bounding box center [106, 576] width 7 height 7
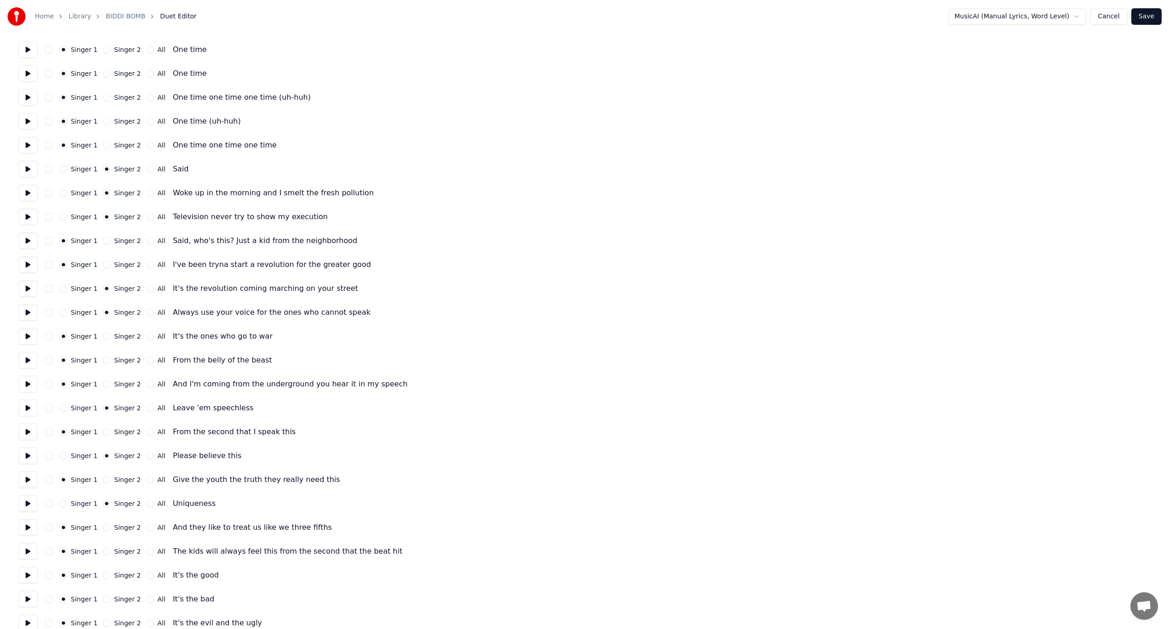
scroll to position [92, 0]
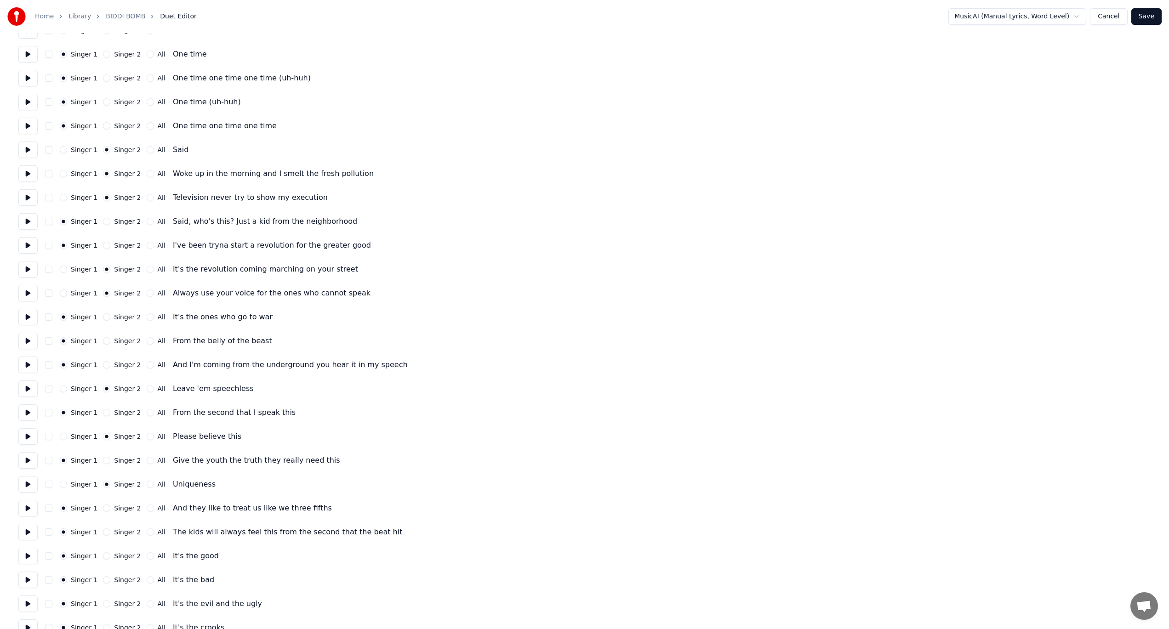
click at [23, 511] on button at bounding box center [27, 508] width 19 height 17
drag, startPoint x: 103, startPoint y: 507, endPoint x: 98, endPoint y: 506, distance: 5.2
click at [103, 507] on button "Singer 2" at bounding box center [106, 508] width 7 height 7
click at [28, 533] on button at bounding box center [27, 532] width 19 height 17
click at [106, 532] on button "Singer 2" at bounding box center [106, 531] width 7 height 7
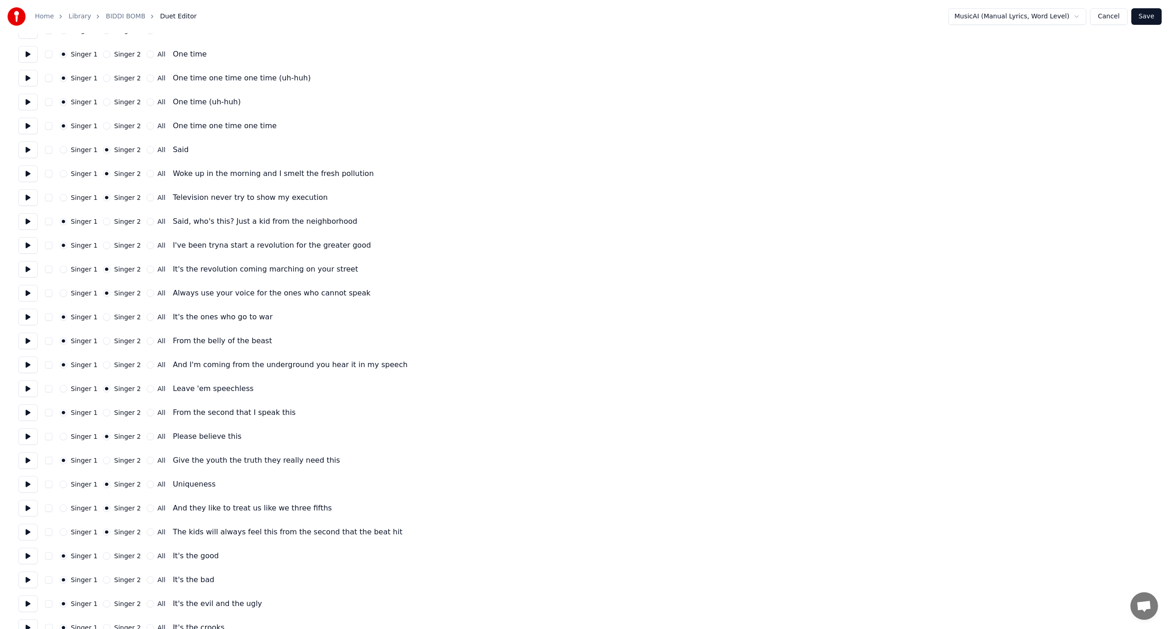
click at [32, 553] on button at bounding box center [27, 556] width 19 height 17
click at [103, 577] on button "Singer 2" at bounding box center [106, 579] width 7 height 7
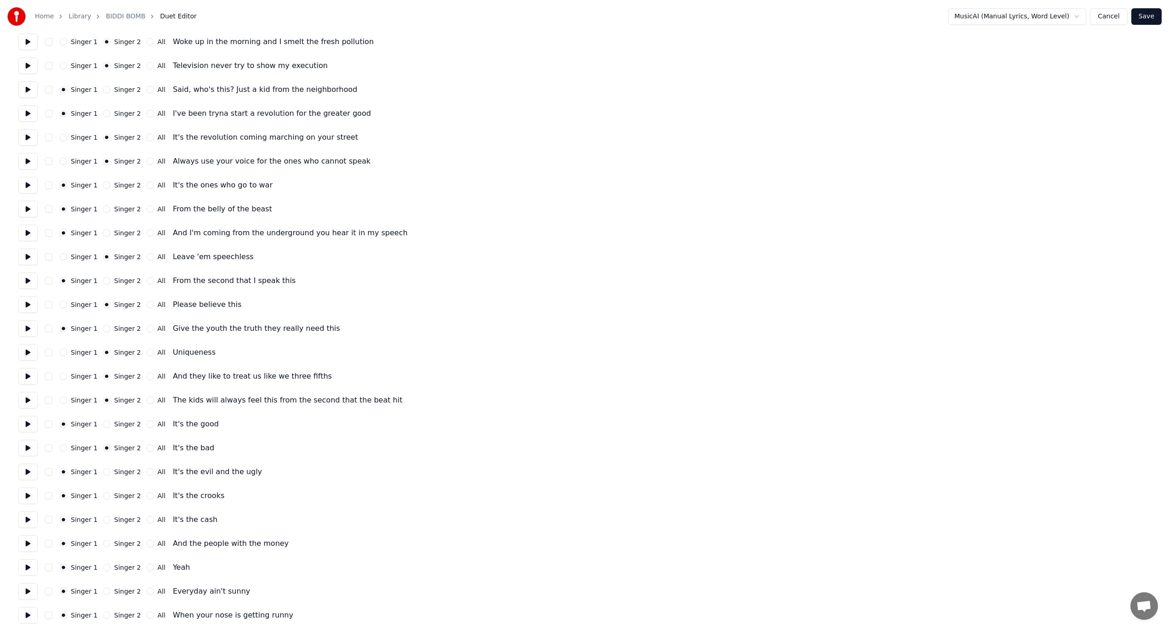
scroll to position [230, 0]
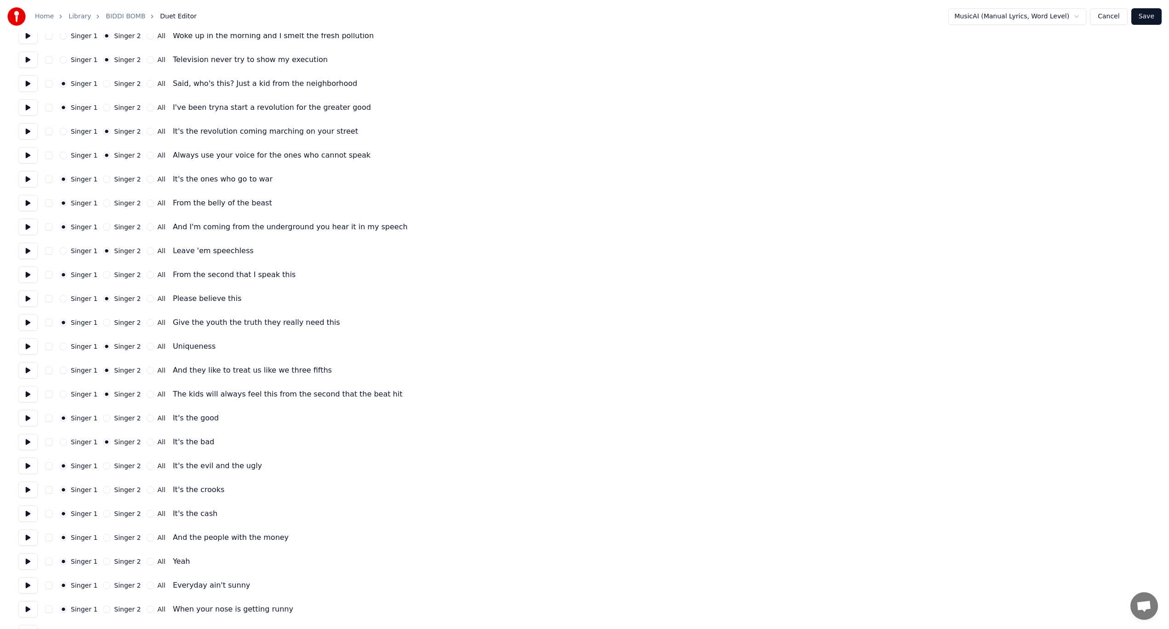
click at [25, 465] on button at bounding box center [27, 466] width 19 height 17
click at [23, 489] on button at bounding box center [27, 490] width 19 height 17
click at [103, 489] on button "Singer 2" at bounding box center [106, 489] width 7 height 7
click at [26, 537] on button at bounding box center [27, 537] width 19 height 17
click at [108, 539] on div "Singer 2" at bounding box center [122, 537] width 38 height 7
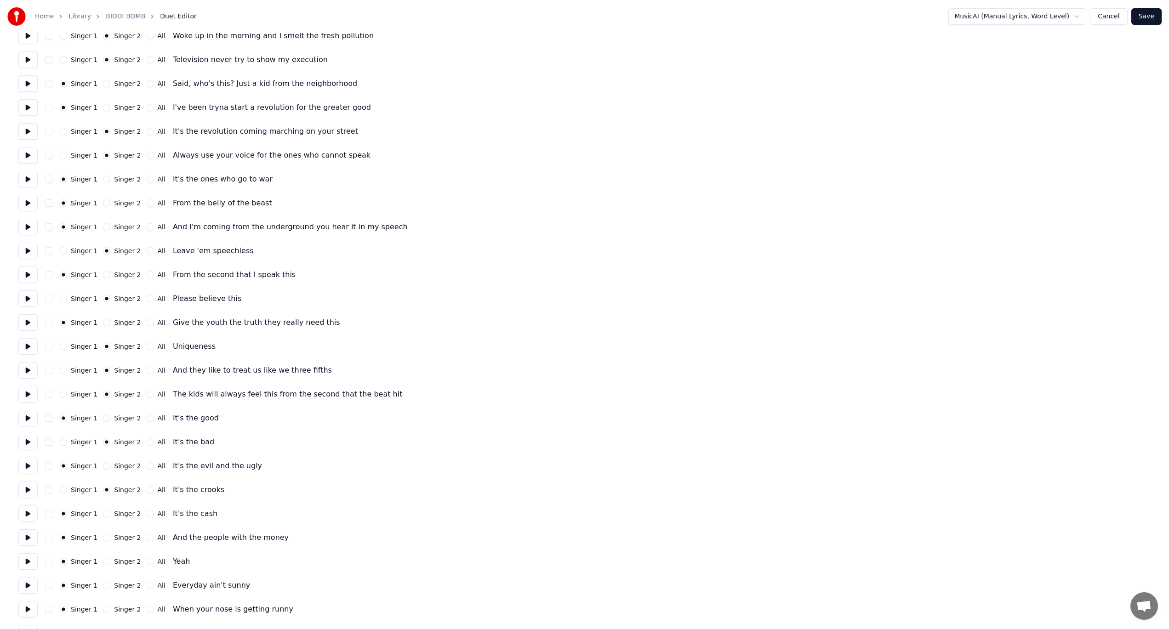
click at [103, 534] on div "Singer 2" at bounding box center [122, 537] width 38 height 7
click at [103, 537] on button "Singer 2" at bounding box center [106, 537] width 7 height 7
click at [30, 560] on button at bounding box center [27, 561] width 19 height 17
click at [147, 560] on button "All" at bounding box center [150, 561] width 7 height 7
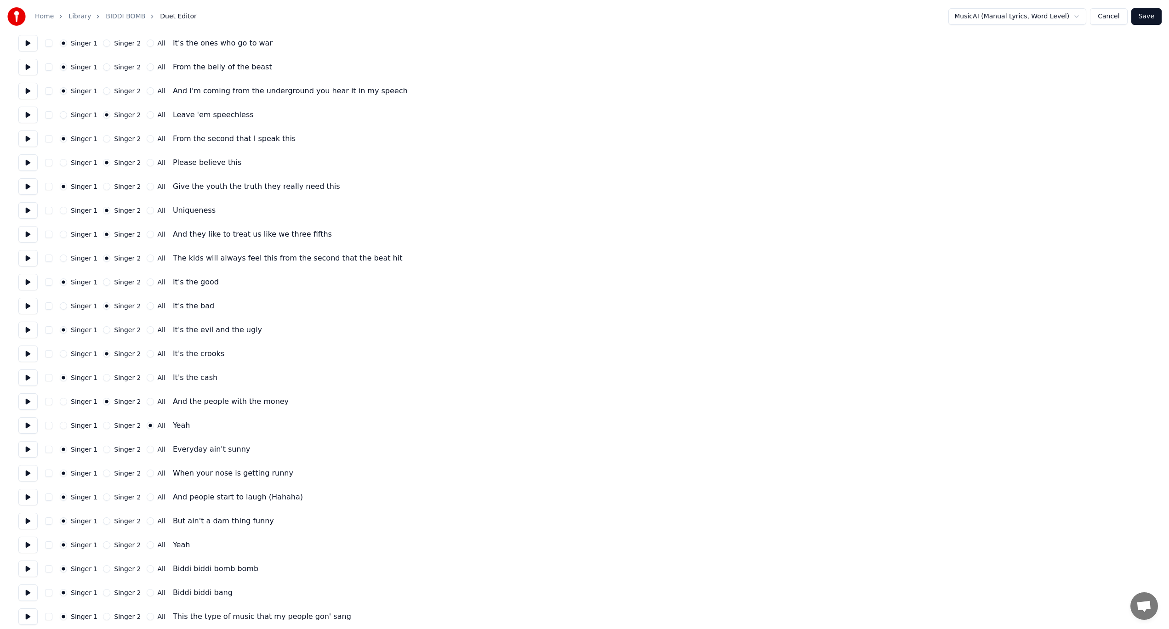
scroll to position [368, 0]
click at [31, 451] on button at bounding box center [27, 447] width 19 height 17
click at [27, 476] on button at bounding box center [27, 471] width 19 height 17
click at [26, 497] on button at bounding box center [27, 495] width 19 height 17
click at [24, 521] on button at bounding box center [27, 519] width 19 height 17
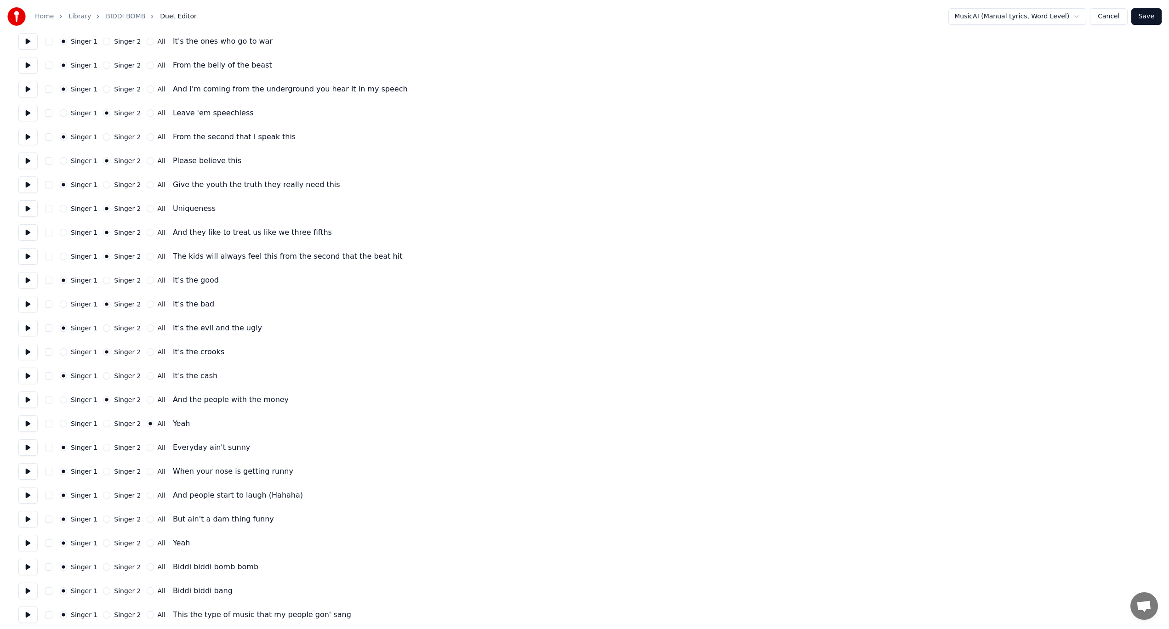
click at [22, 542] on button at bounding box center [27, 543] width 19 height 17
click at [139, 542] on div "Singer 1 Singer 2 All" at bounding box center [113, 542] width 106 height 7
click at [147, 542] on button "All" at bounding box center [150, 542] width 7 height 7
click at [25, 573] on button at bounding box center [27, 567] width 19 height 17
click at [147, 566] on button "All" at bounding box center [150, 566] width 7 height 7
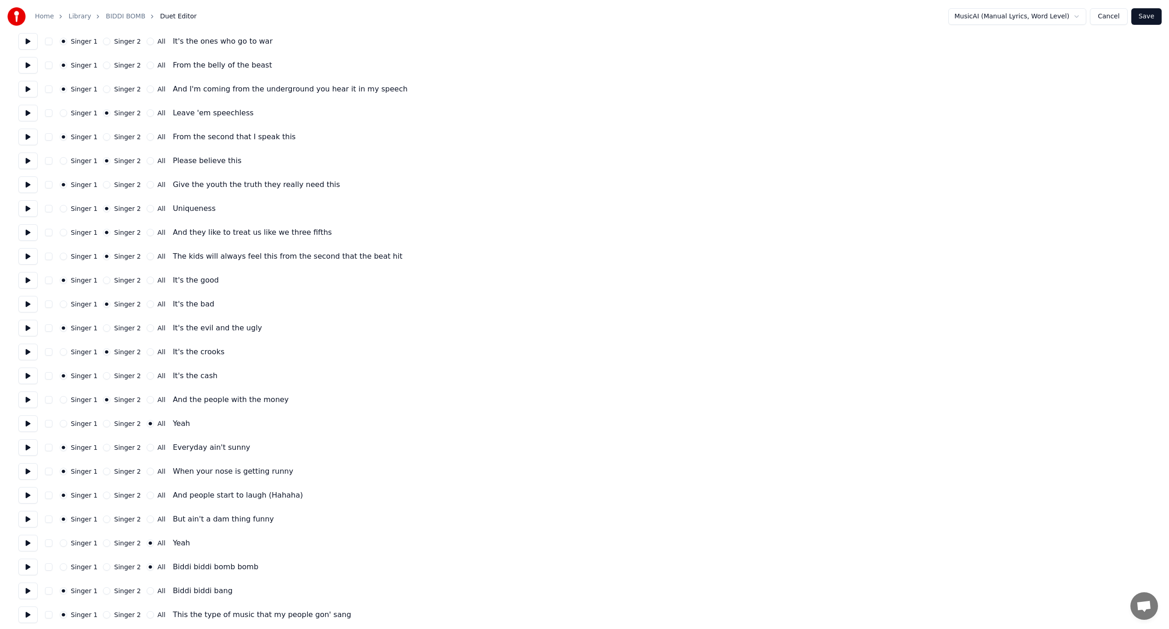
click at [147, 590] on button "All" at bounding box center [150, 590] width 7 height 7
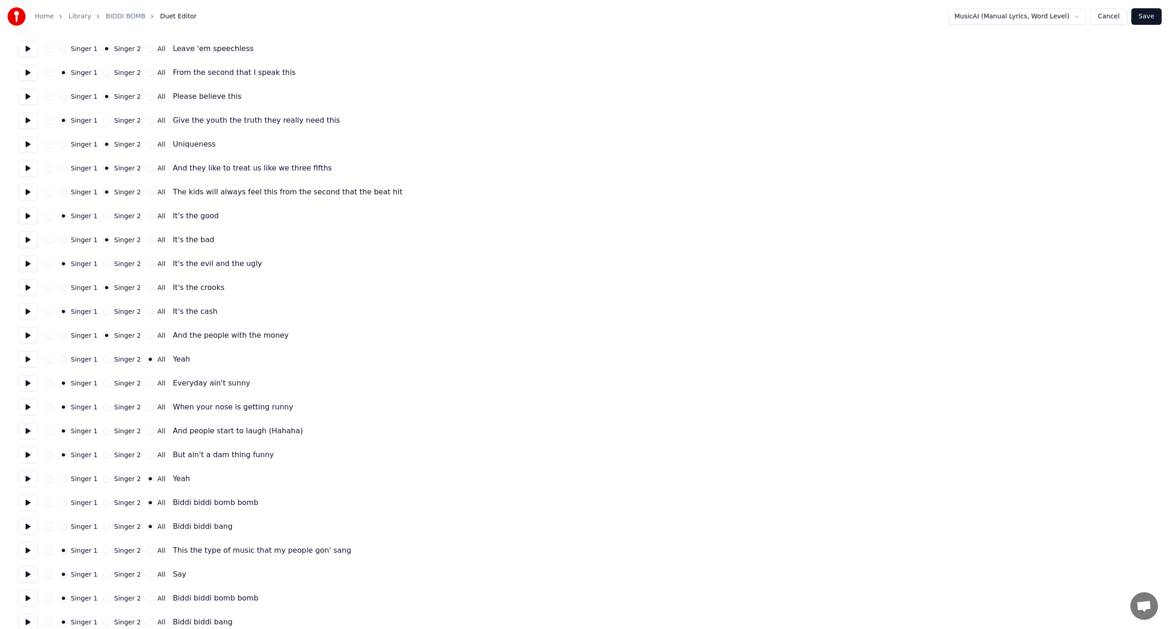
scroll to position [505, 0]
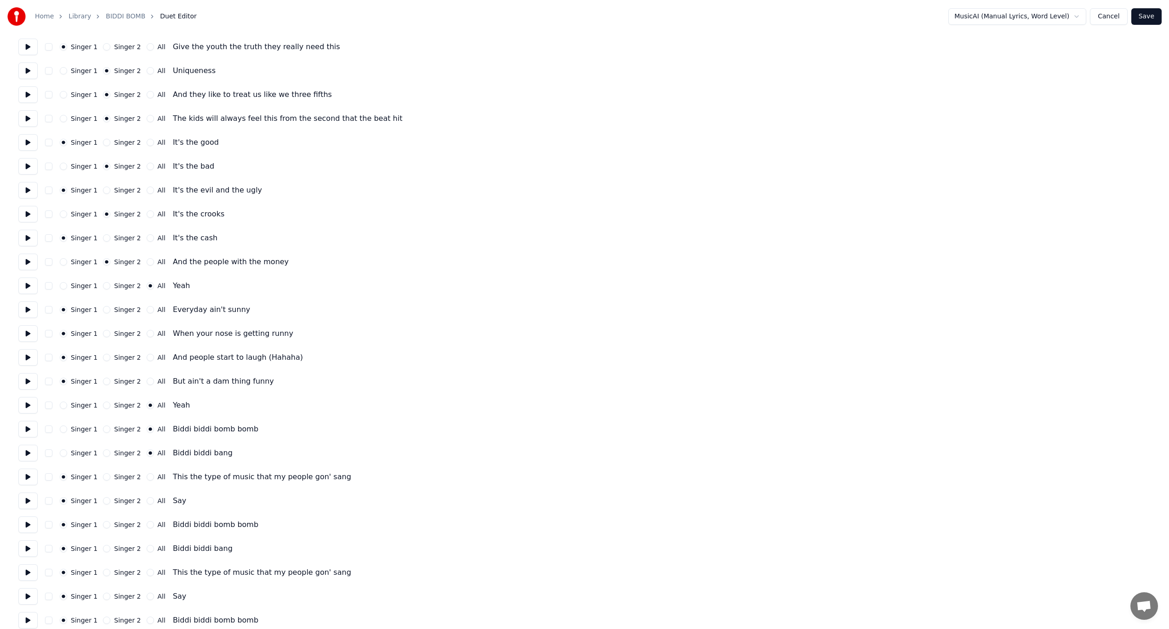
click at [145, 481] on div "Singer 1 Singer 2 All This the type of music that my people gon' sang" at bounding box center [584, 477] width 1132 height 17
click at [136, 477] on div "Singer 1 Singer 2 All" at bounding box center [113, 476] width 106 height 7
click at [147, 480] on button "All" at bounding box center [150, 476] width 7 height 7
click at [147, 501] on button "All" at bounding box center [150, 500] width 7 height 7
click at [147, 526] on button "All" at bounding box center [150, 524] width 7 height 7
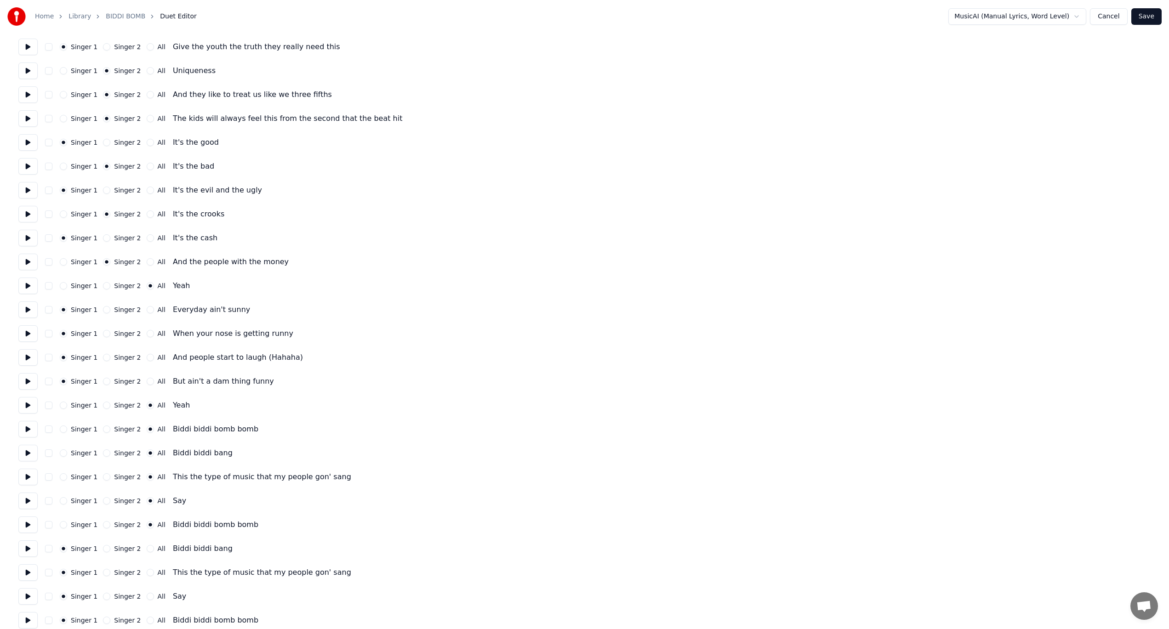
click at [147, 546] on button "All" at bounding box center [150, 548] width 7 height 7
click at [147, 570] on button "All" at bounding box center [150, 572] width 7 height 7
click at [147, 593] on div "All" at bounding box center [156, 596] width 19 height 7
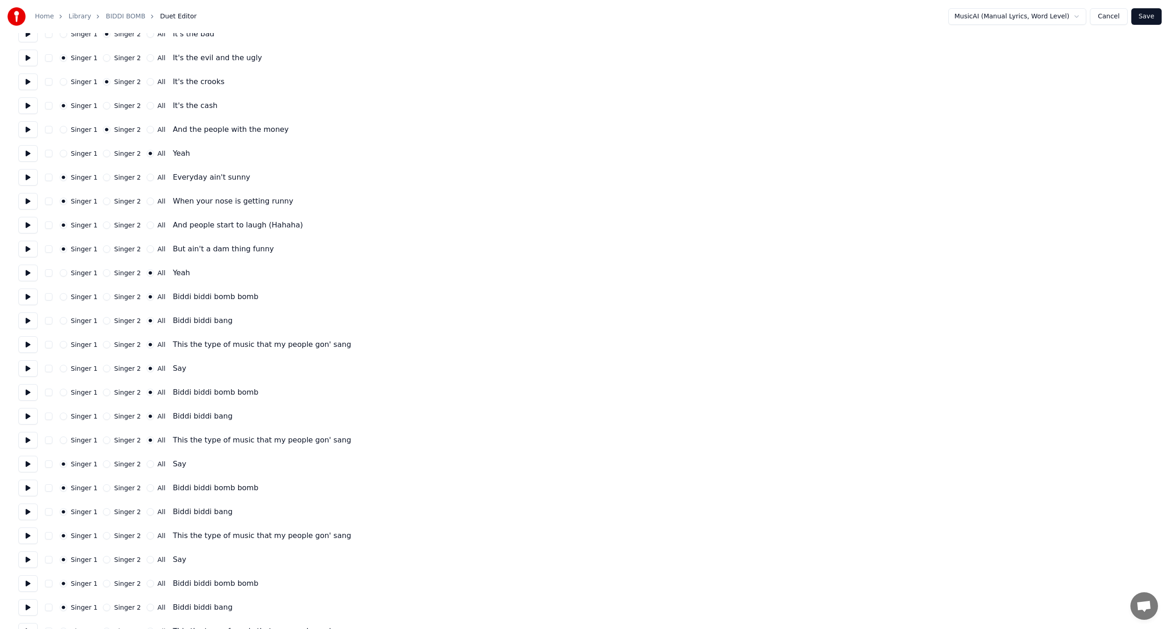
scroll to position [643, 0]
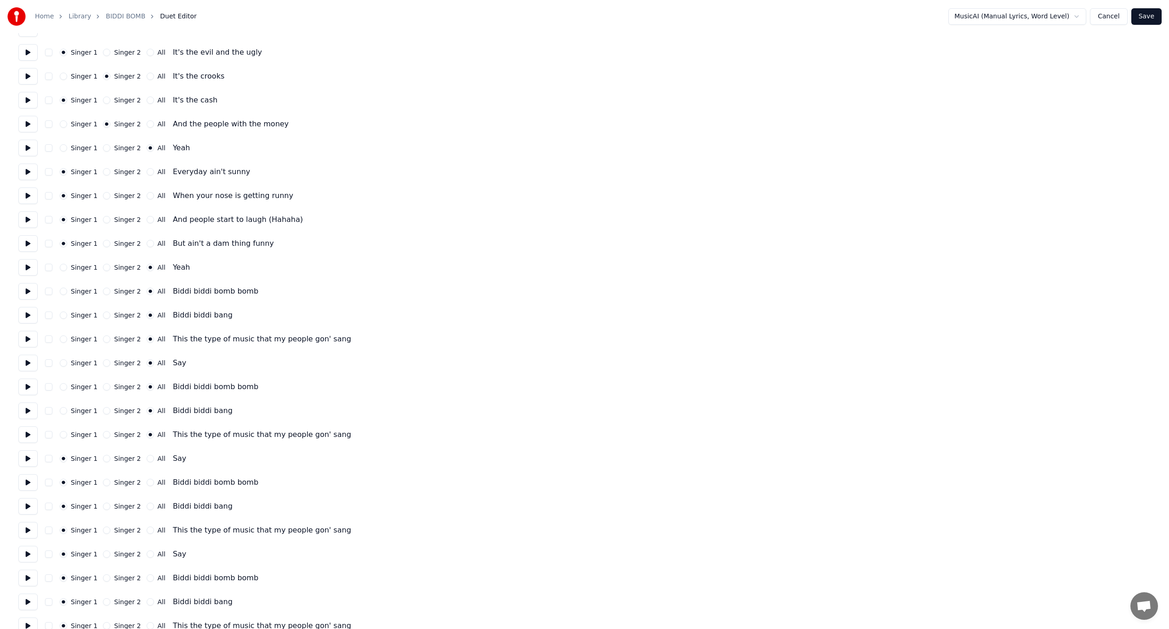
click at [147, 460] on button "All" at bounding box center [150, 458] width 7 height 7
click at [148, 489] on div "Singer 1 Singer 2 All Biddi biddi bomb bomb" at bounding box center [584, 482] width 1132 height 17
click at [147, 482] on button "All" at bounding box center [150, 482] width 7 height 7
click at [147, 505] on button "All" at bounding box center [150, 506] width 7 height 7
click at [147, 532] on button "All" at bounding box center [150, 530] width 7 height 7
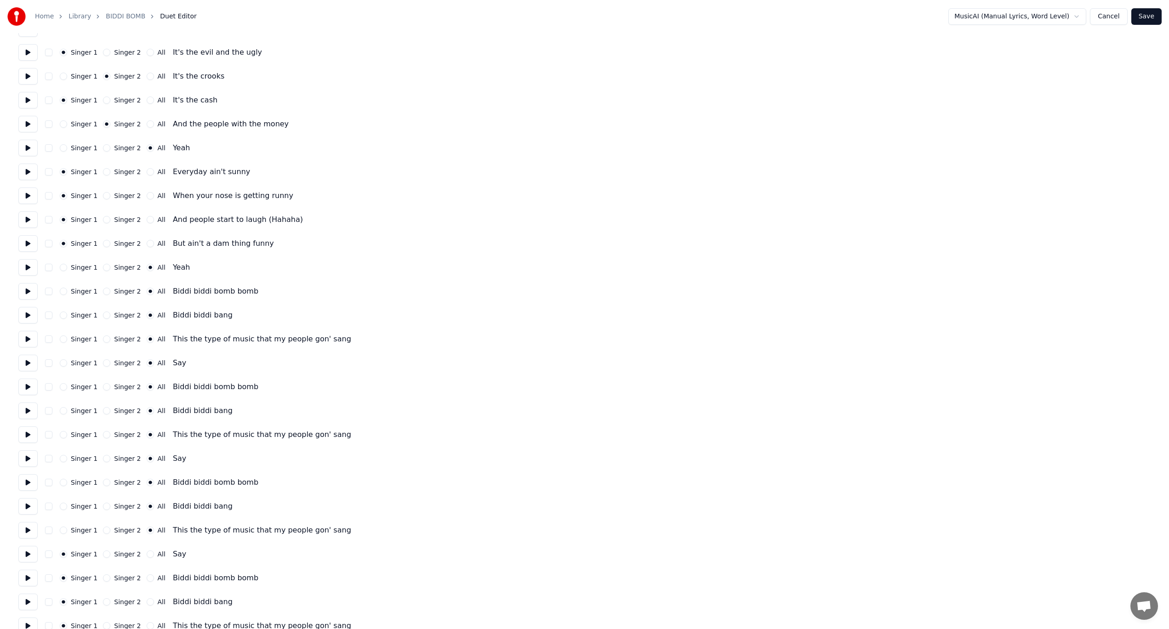
click at [147, 556] on button "All" at bounding box center [150, 553] width 7 height 7
click at [147, 579] on button "All" at bounding box center [150, 577] width 7 height 7
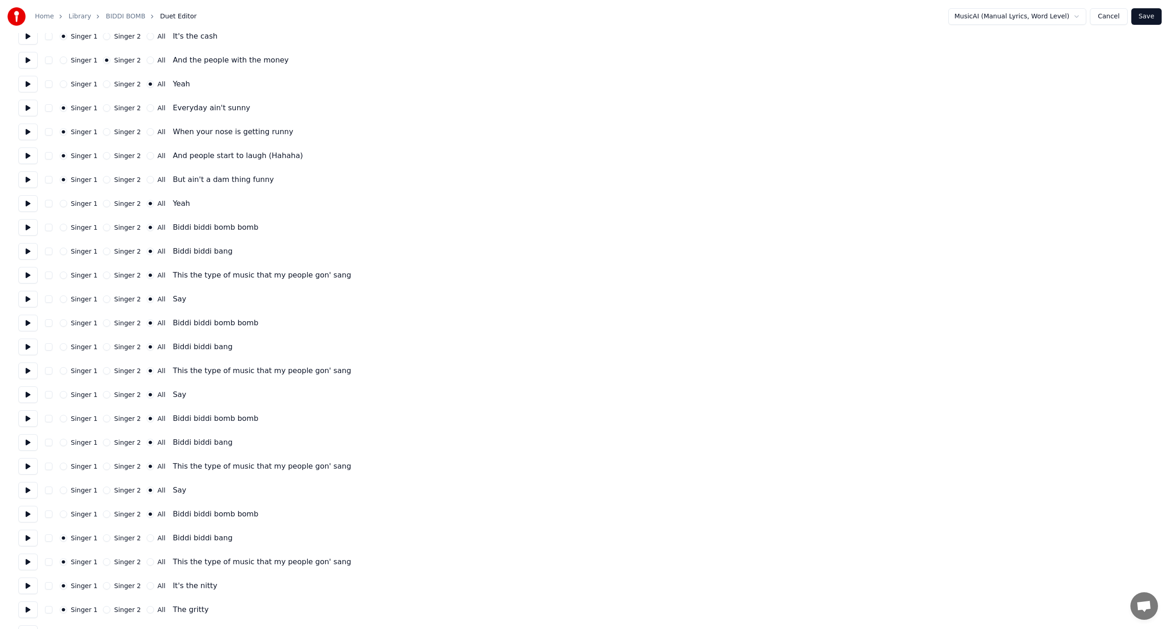
scroll to position [781, 0]
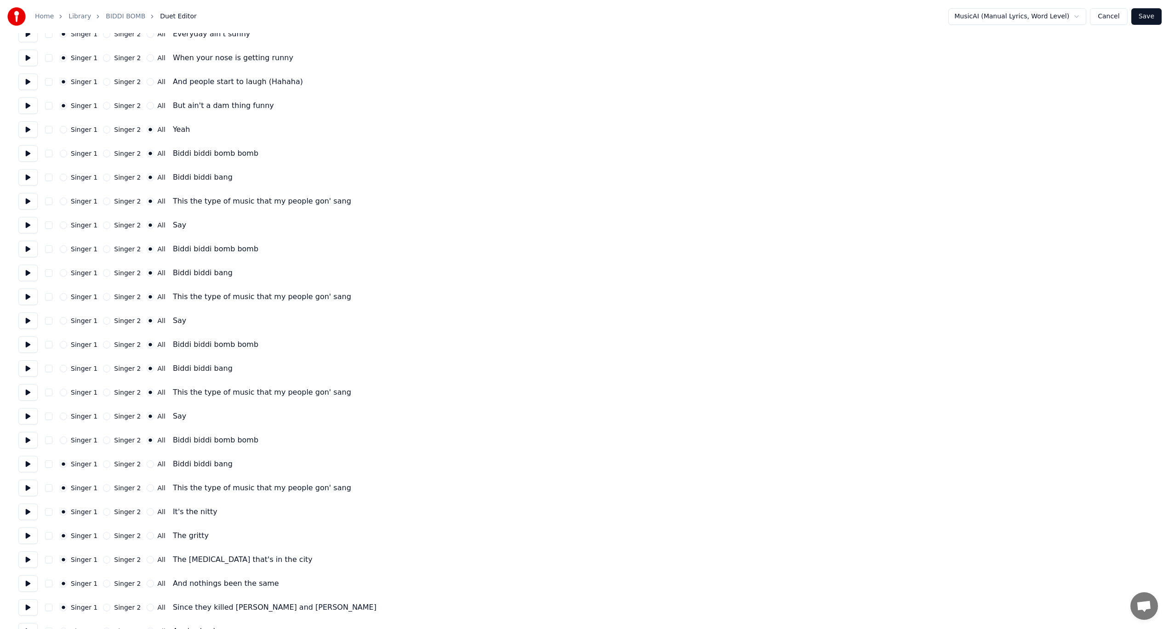
click at [147, 466] on button "All" at bounding box center [150, 463] width 7 height 7
click at [147, 488] on button "All" at bounding box center [150, 487] width 7 height 7
click at [29, 512] on button at bounding box center [27, 512] width 19 height 17
click at [17, 539] on div "Home Library BIDDI BOMB Duet Editor MusicAI (Manual Lyrics, Word Level) Cancel …" at bounding box center [584, 610] width 1169 height 2783
click at [28, 536] on button at bounding box center [27, 536] width 19 height 17
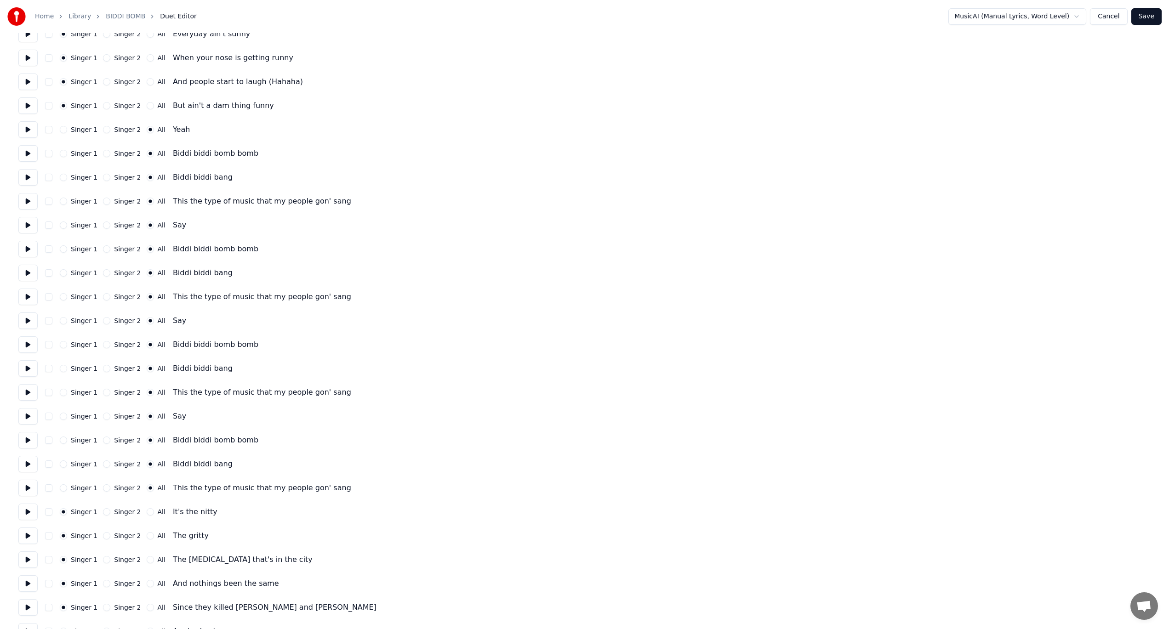
click at [28, 557] on button at bounding box center [27, 559] width 19 height 17
click at [26, 586] on button at bounding box center [27, 583] width 19 height 17
click at [103, 584] on button "Singer 2" at bounding box center [106, 583] width 7 height 7
click at [31, 607] on button at bounding box center [27, 607] width 19 height 17
click at [105, 607] on button "Singer 2" at bounding box center [106, 607] width 7 height 7
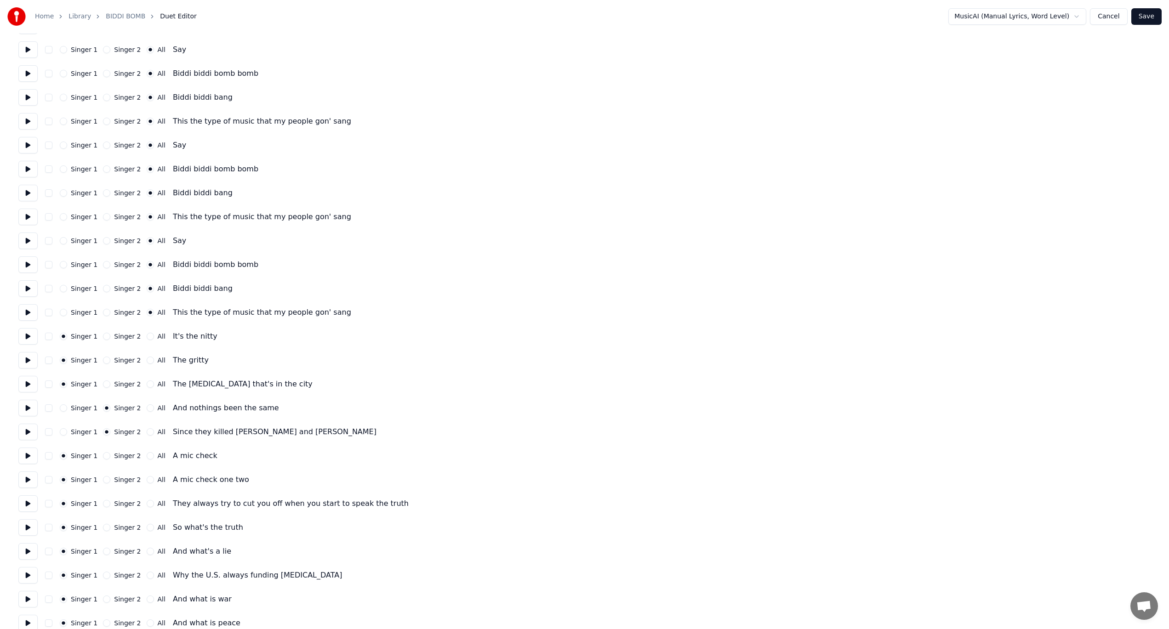
scroll to position [965, 0]
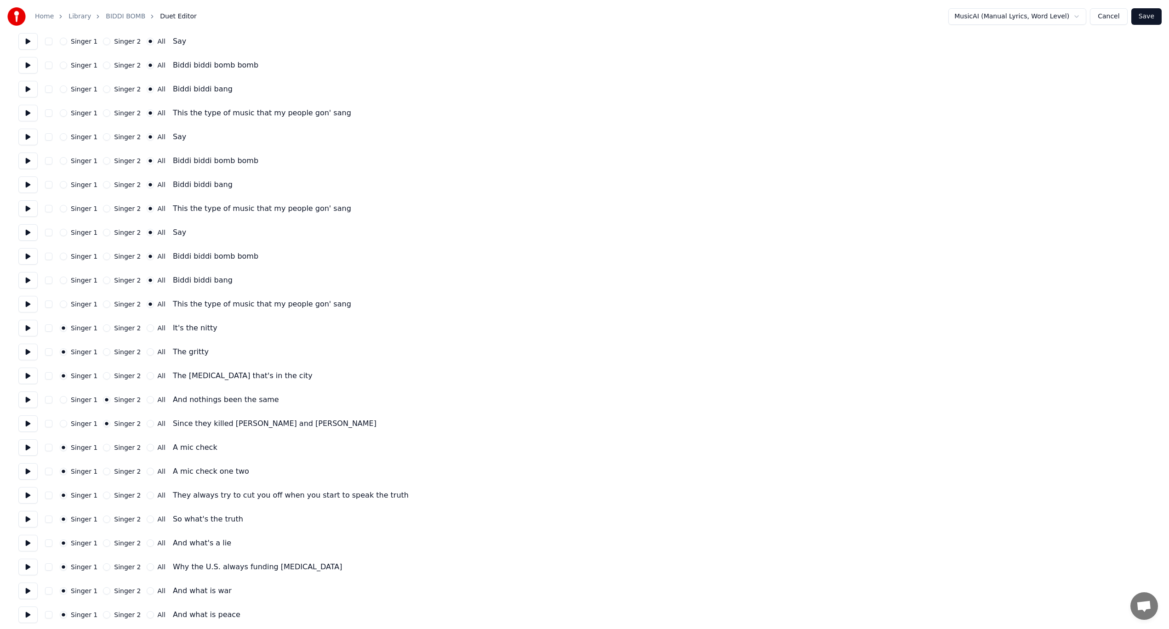
click at [32, 449] on button at bounding box center [27, 447] width 19 height 17
click at [32, 467] on button at bounding box center [27, 471] width 19 height 17
click at [147, 471] on button "All" at bounding box center [150, 471] width 7 height 7
click at [23, 496] on button at bounding box center [27, 495] width 19 height 17
click at [103, 492] on button "Singer 2" at bounding box center [106, 495] width 7 height 7
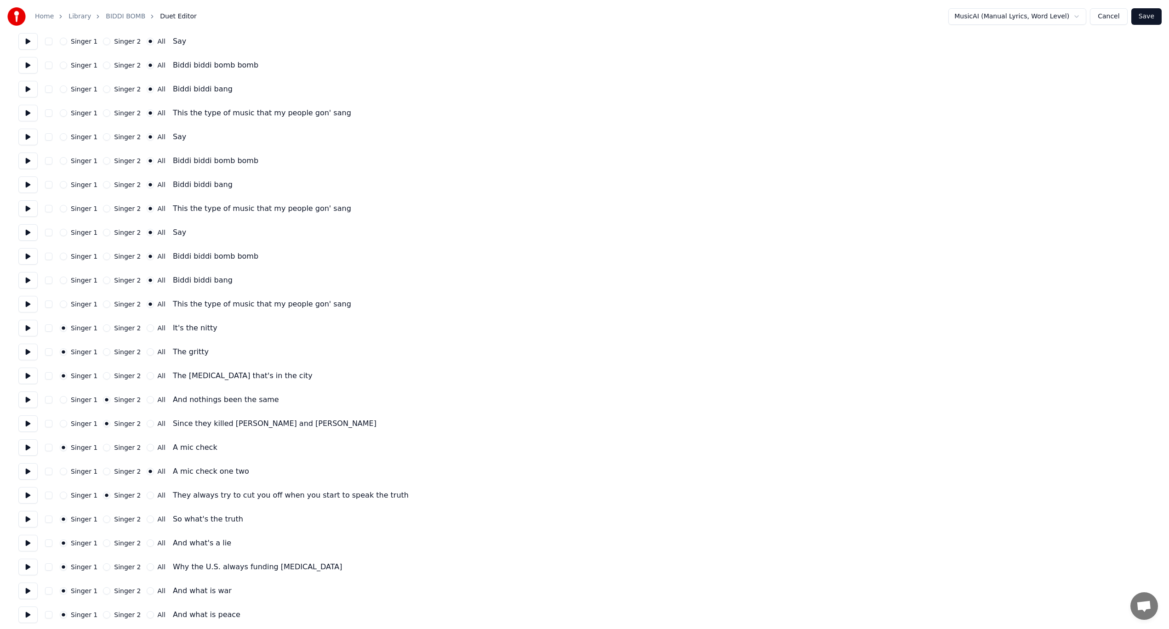
click at [31, 518] on button at bounding box center [27, 519] width 19 height 17
click at [28, 541] on button at bounding box center [27, 543] width 19 height 17
click at [147, 543] on button "All" at bounding box center [150, 542] width 7 height 7
drag, startPoint x: 31, startPoint y: 567, endPoint x: 26, endPoint y: 564, distance: 6.0
click at [28, 566] on button at bounding box center [27, 567] width 19 height 17
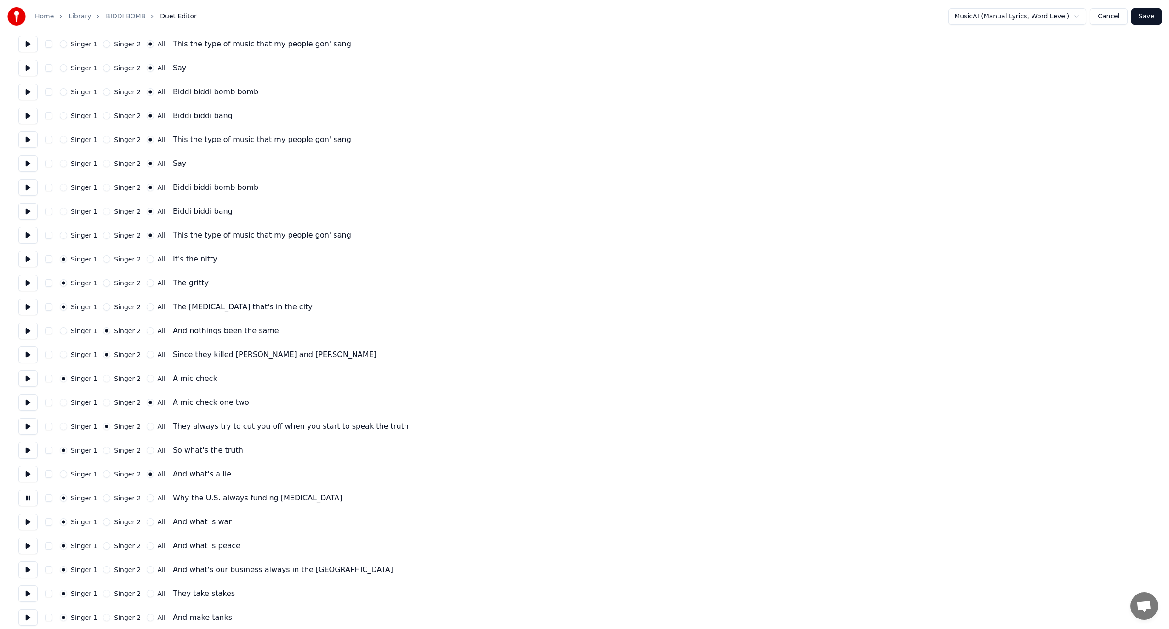
scroll to position [1103, 0]
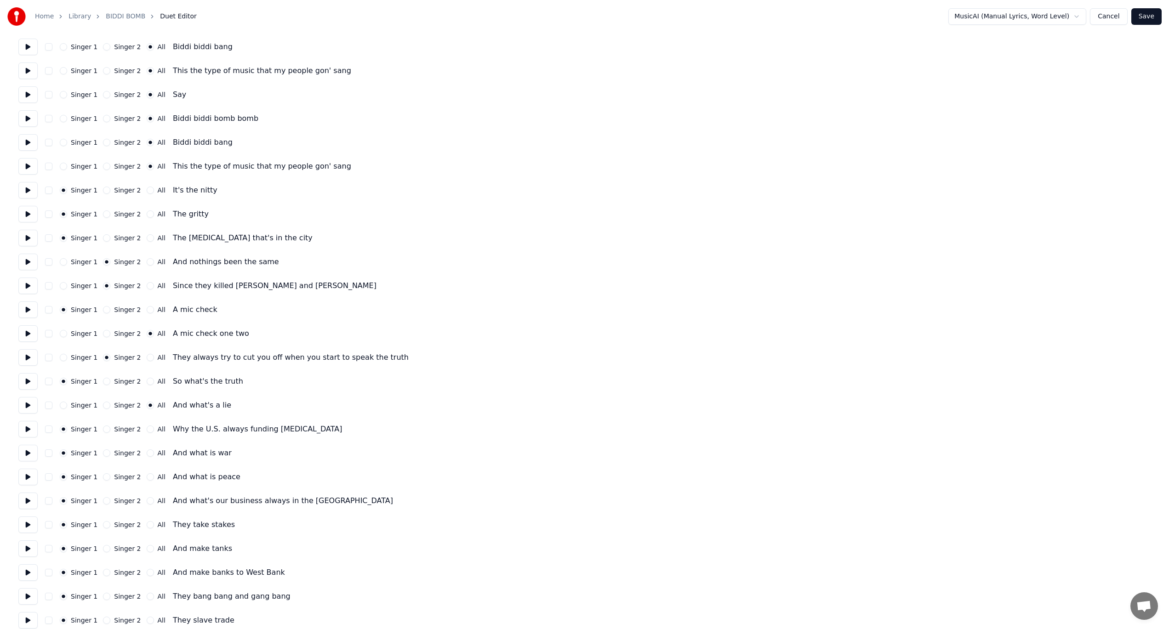
click at [30, 457] on button at bounding box center [27, 453] width 19 height 17
click at [147, 453] on button "All" at bounding box center [150, 452] width 7 height 7
click at [29, 477] on button at bounding box center [27, 477] width 19 height 17
click at [103, 477] on button "Singer 2" at bounding box center [106, 476] width 7 height 7
click at [27, 498] on button at bounding box center [27, 501] width 19 height 17
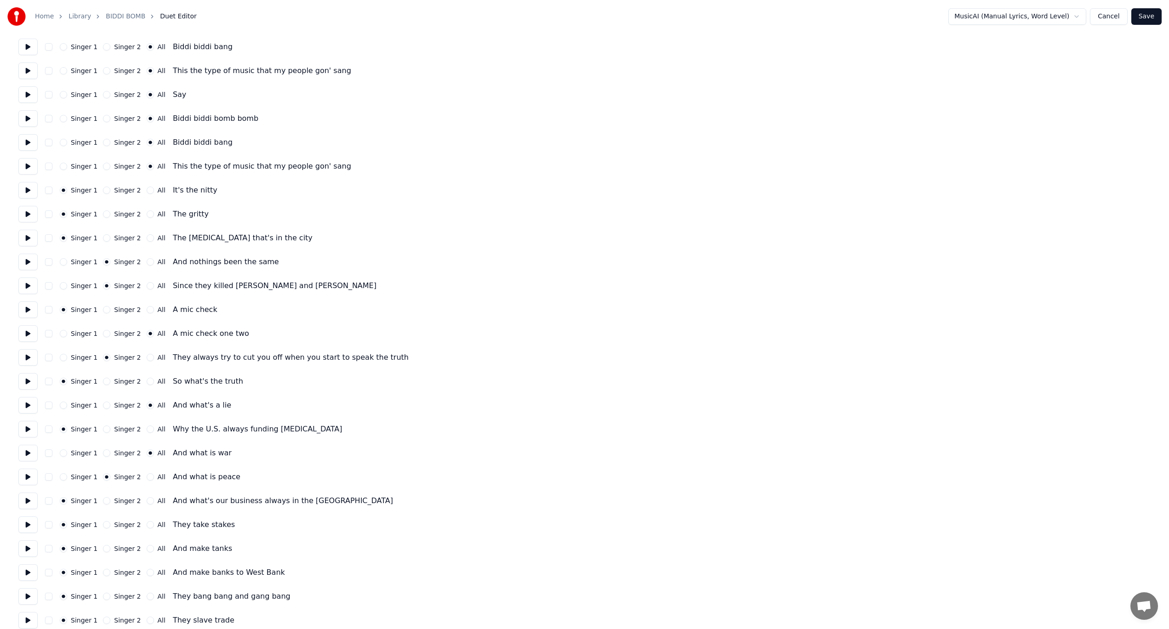
click at [103, 502] on button "Singer 2" at bounding box center [106, 500] width 7 height 7
click at [27, 525] on button at bounding box center [27, 524] width 19 height 17
click at [32, 549] on button at bounding box center [27, 548] width 19 height 17
click at [31, 576] on button at bounding box center [27, 572] width 19 height 17
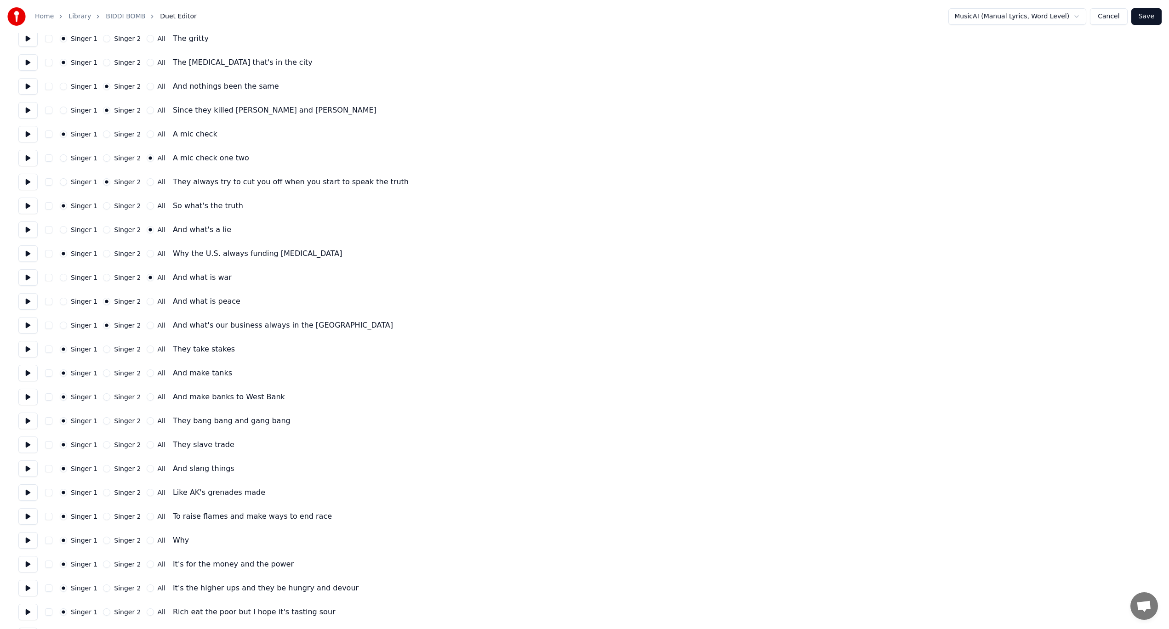
scroll to position [1287, 0]
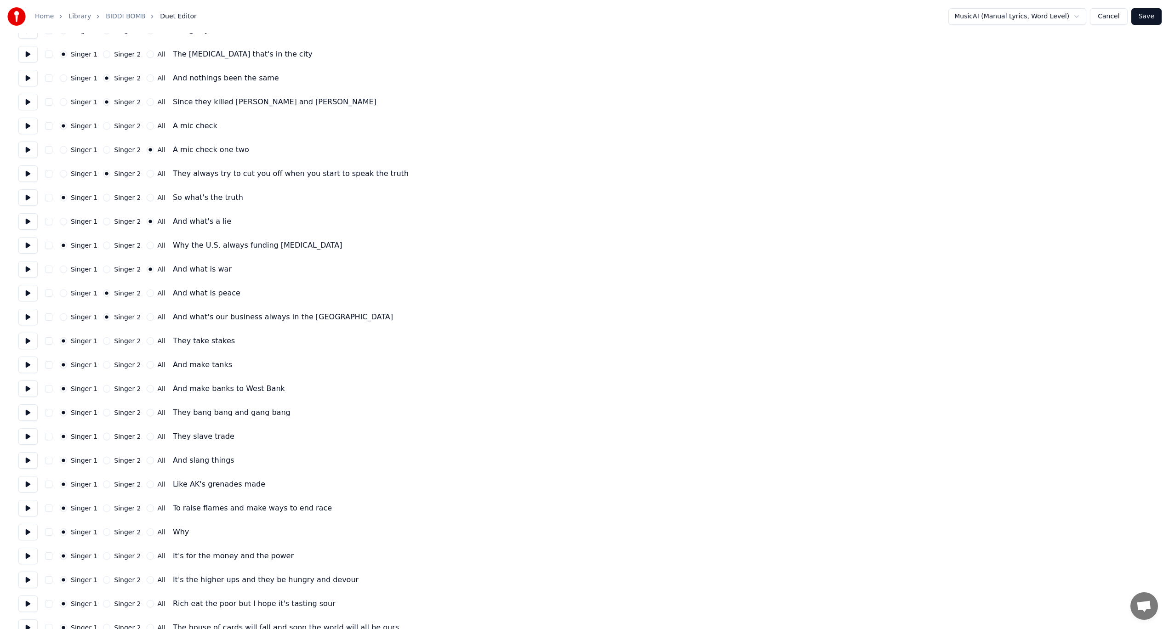
click at [1142, 15] on button "Save" at bounding box center [1146, 16] width 30 height 17
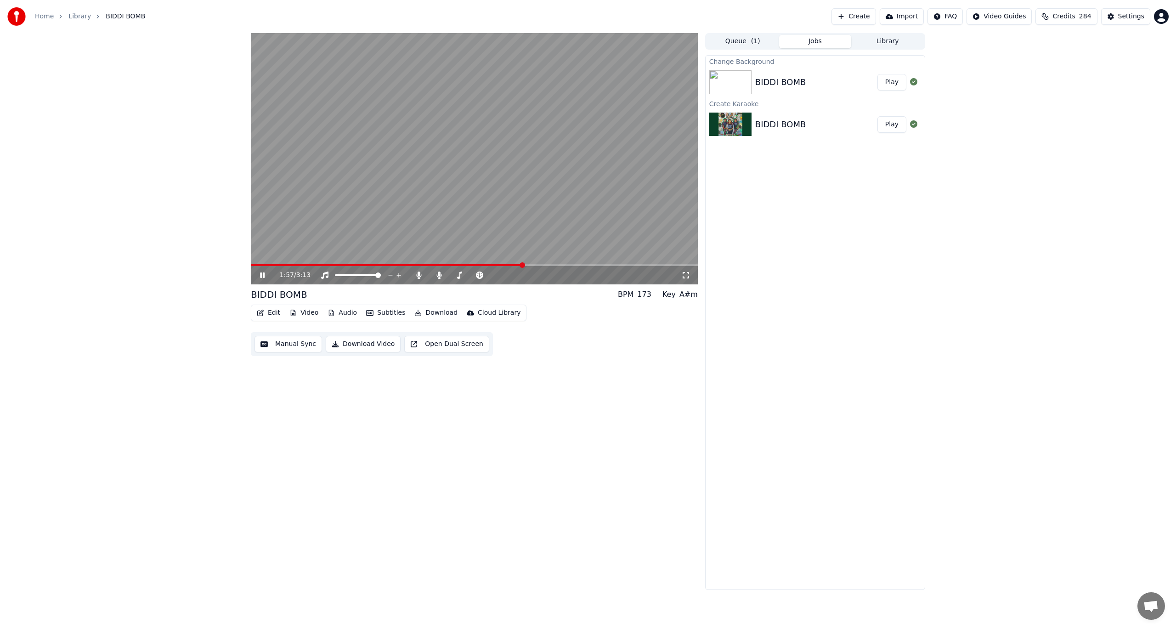
click at [264, 270] on div "1:57 / 3:13" at bounding box center [474, 275] width 447 height 18
click at [264, 274] on icon at bounding box center [262, 275] width 5 height 6
